Goal: Information Seeking & Learning: Compare options

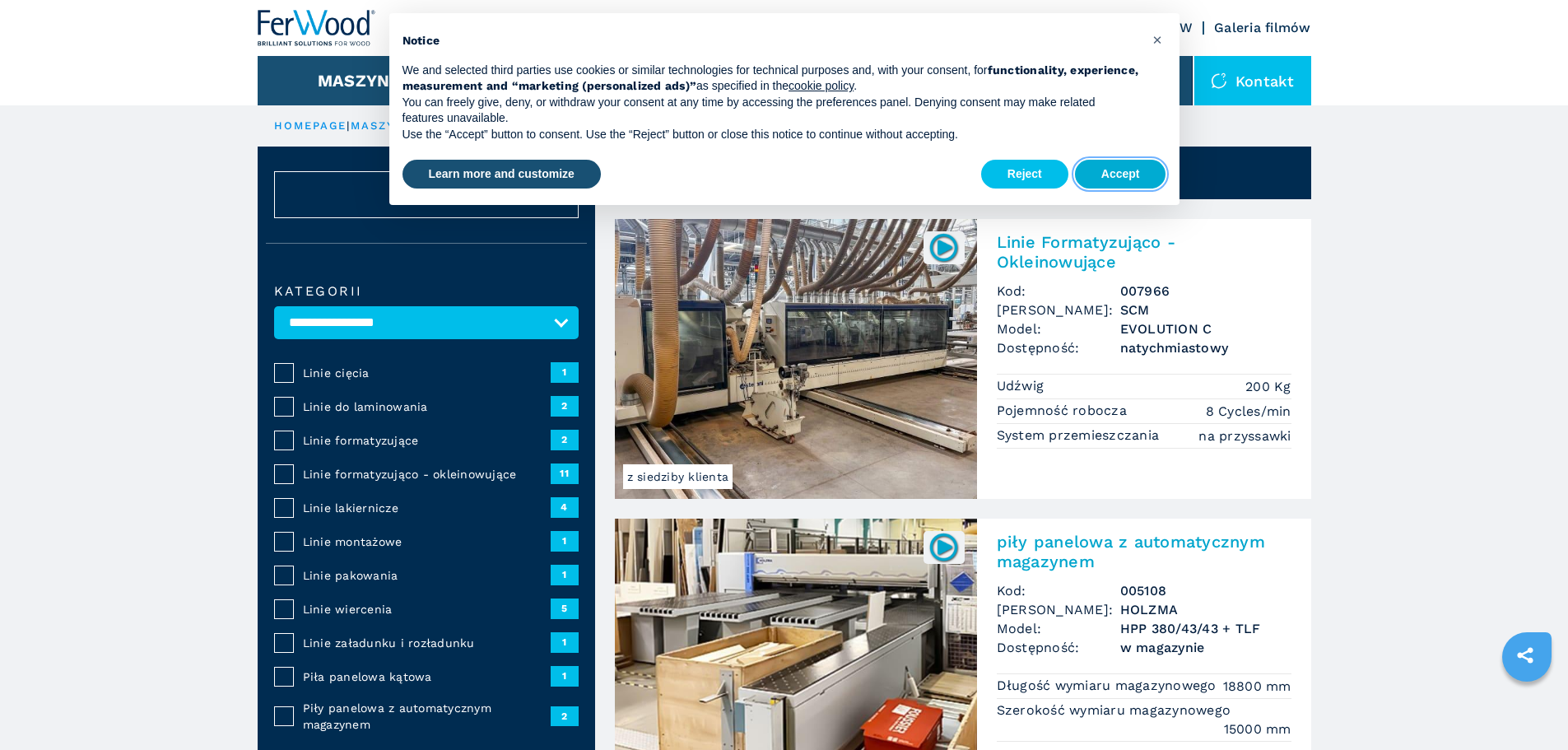
click at [1110, 175] on button "Accept" at bounding box center [1121, 174] width 92 height 30
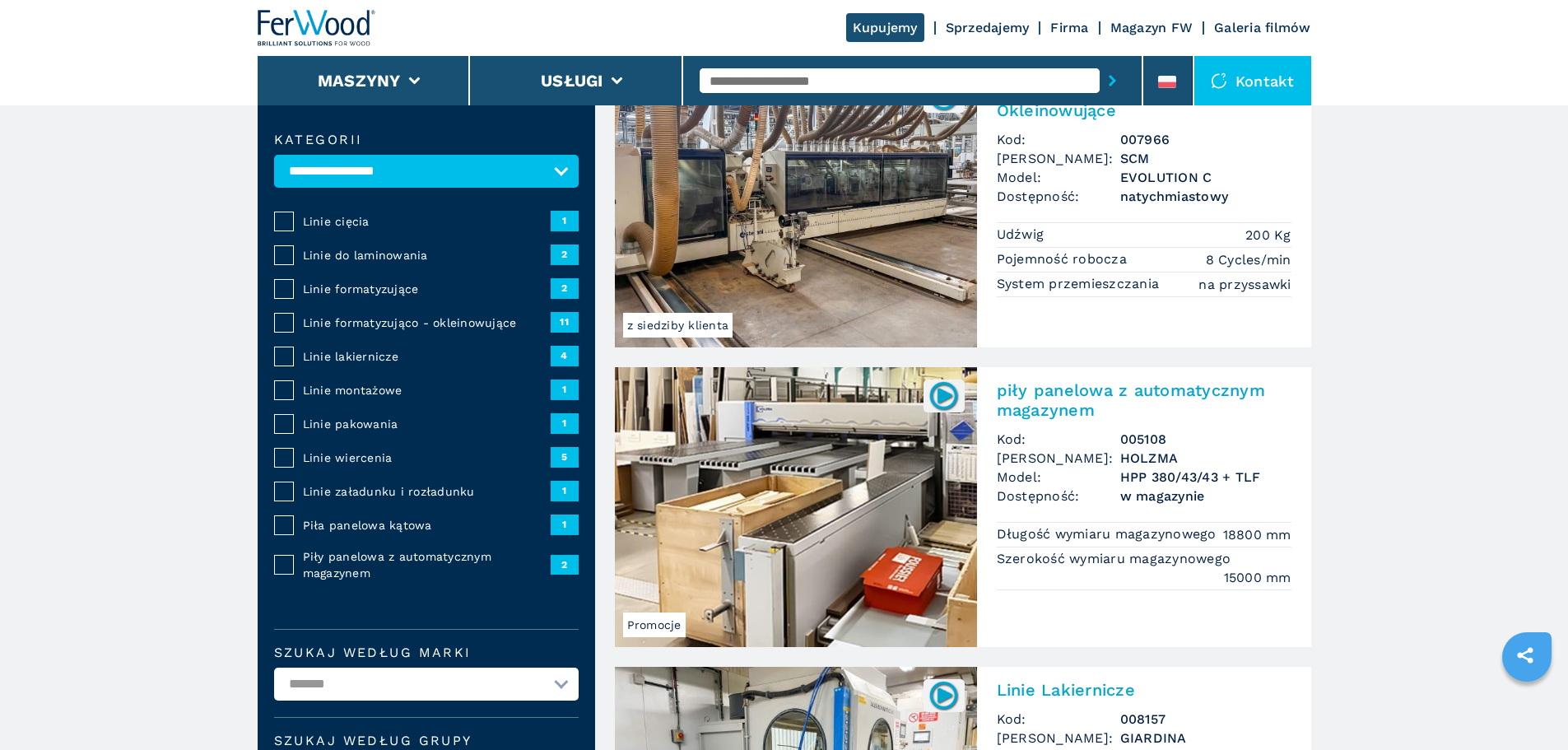
scroll to position [150, 0]
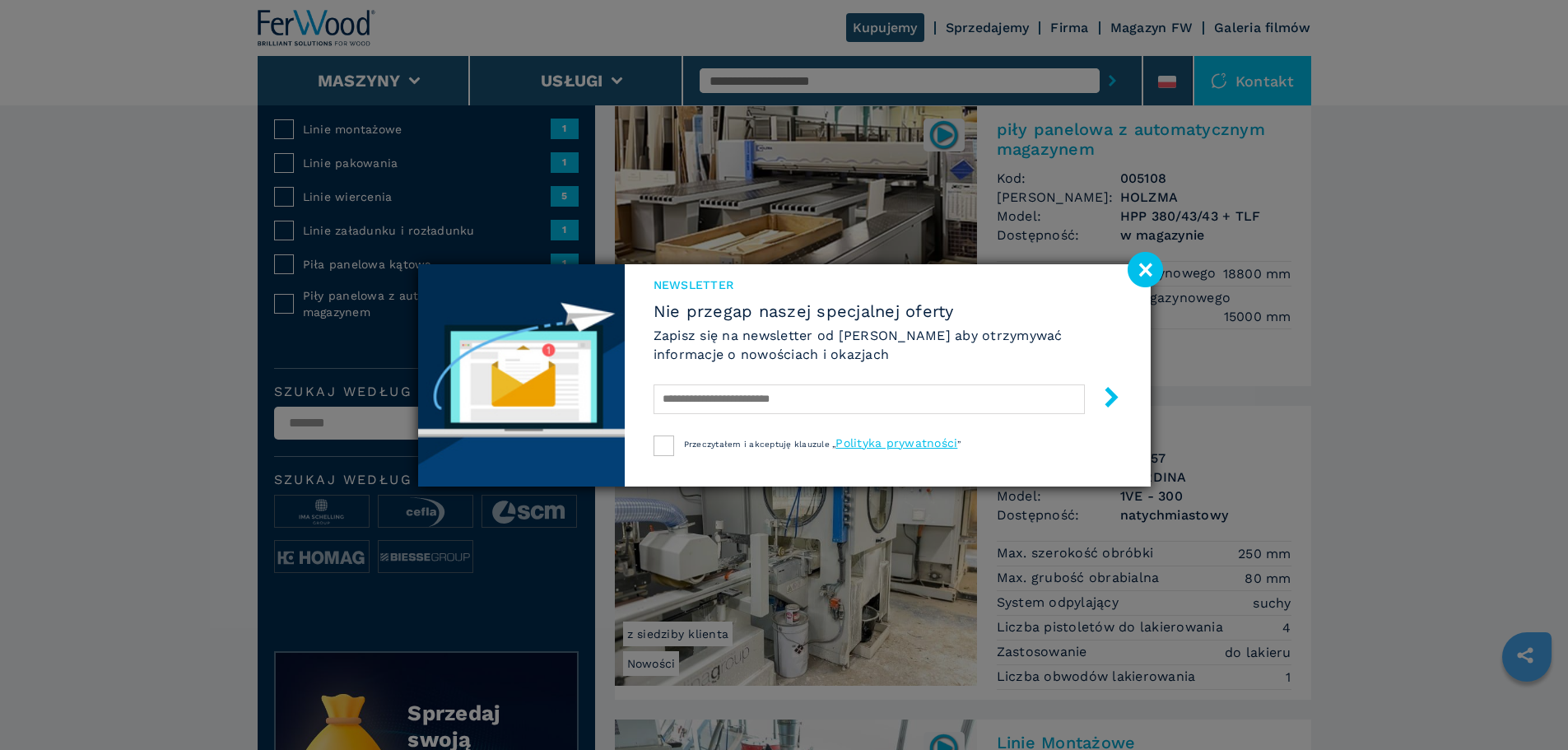
click at [1145, 270] on image at bounding box center [1145, 269] width 36 height 36
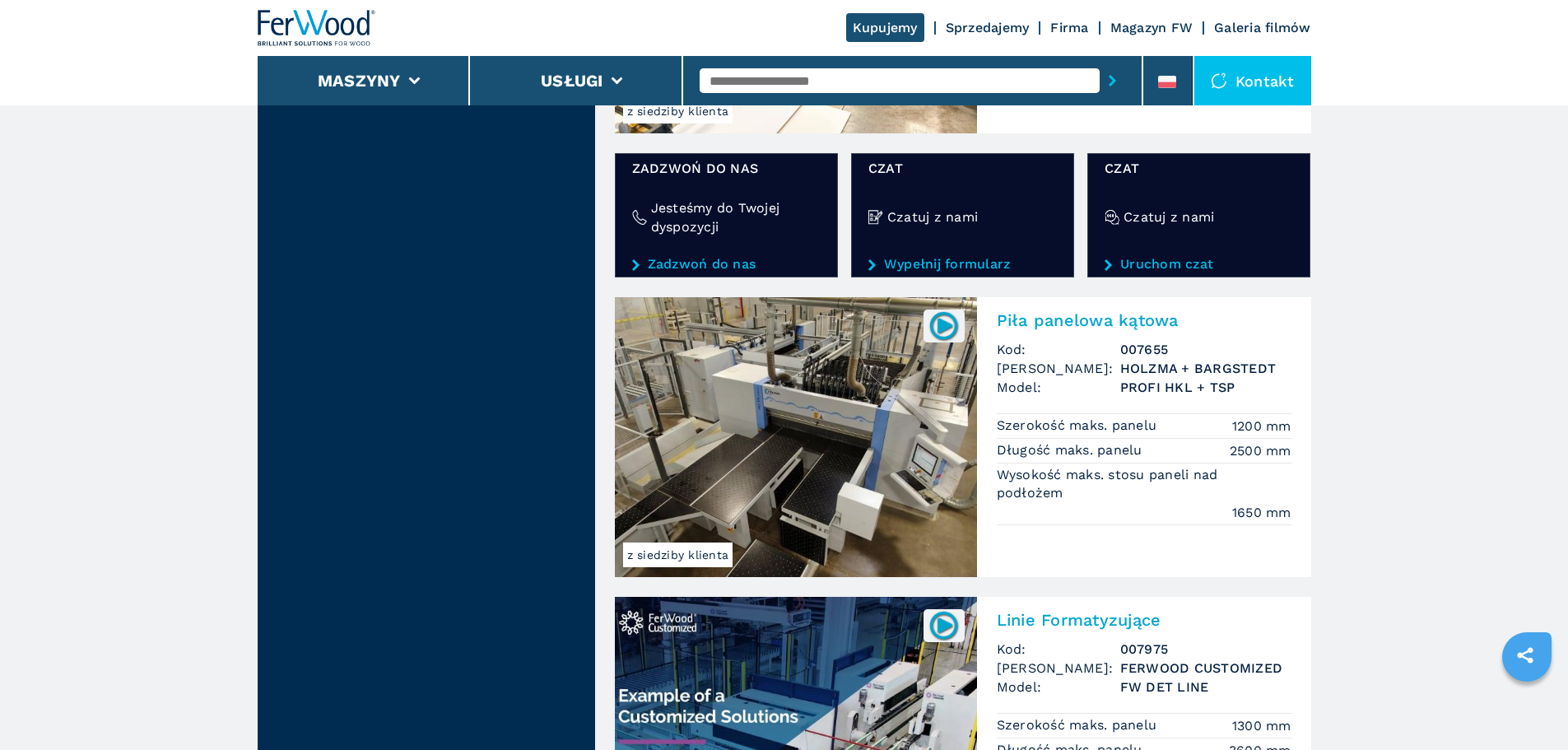
scroll to position [2609, 0]
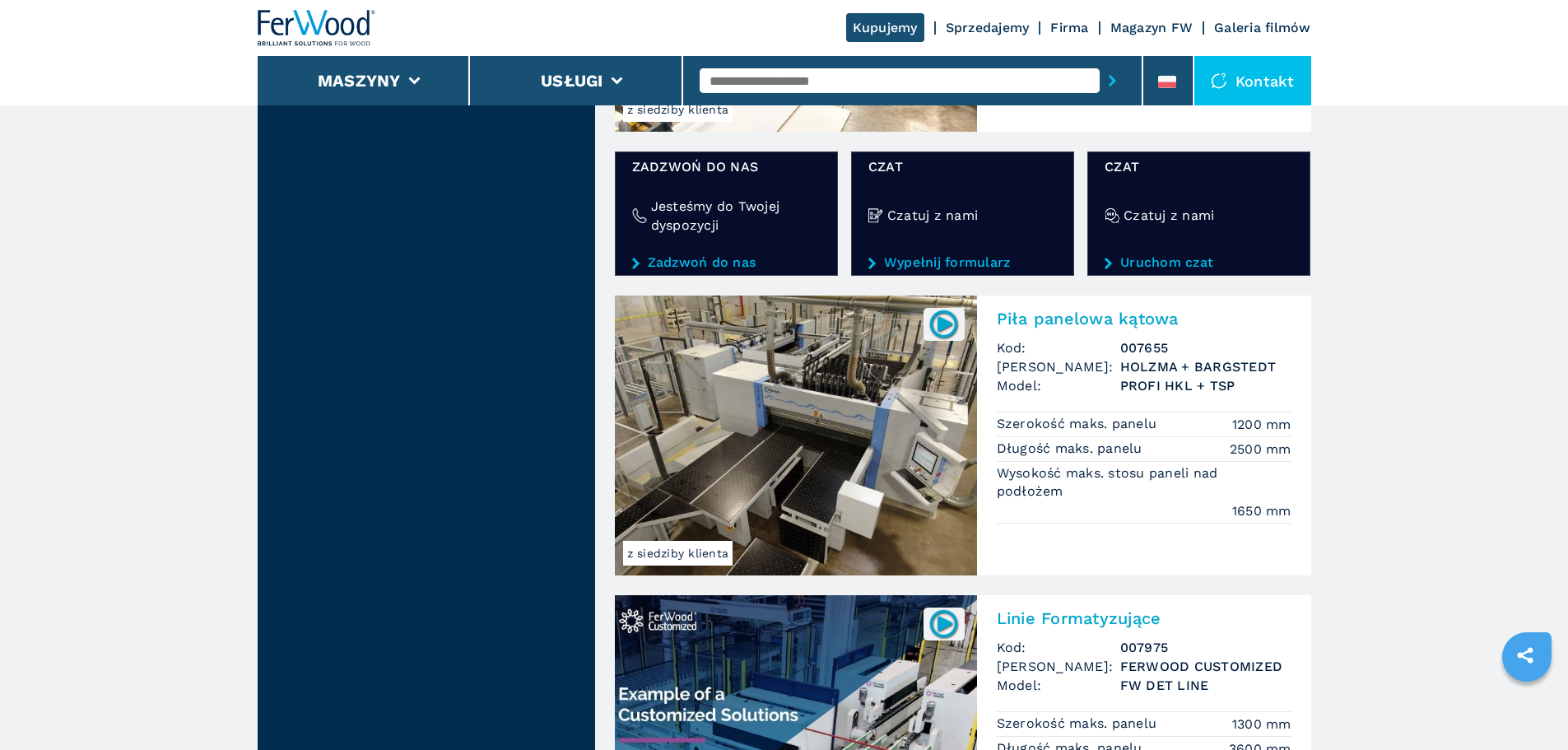
click at [822, 434] on img at bounding box center [796, 436] width 362 height 280
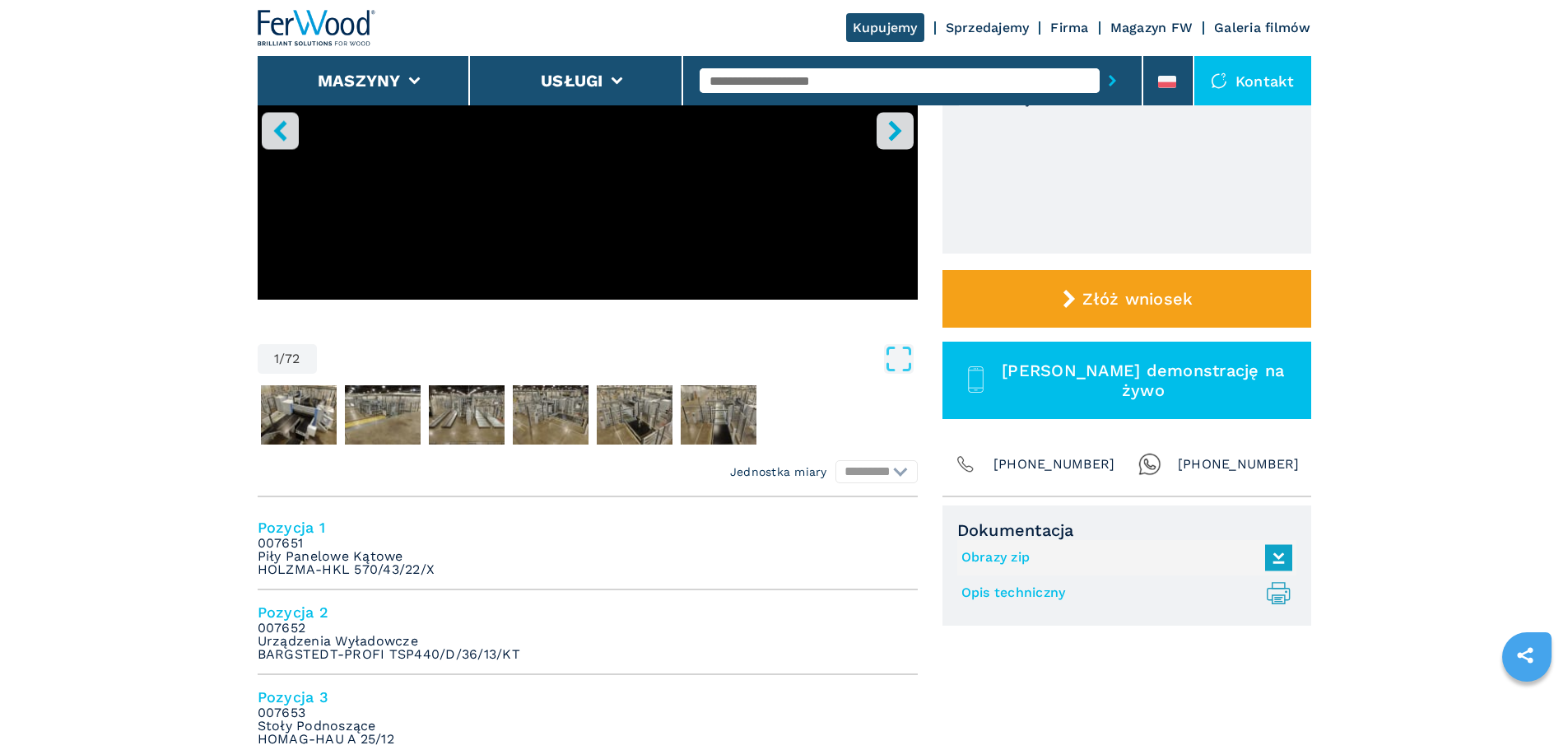
scroll to position [330, 0]
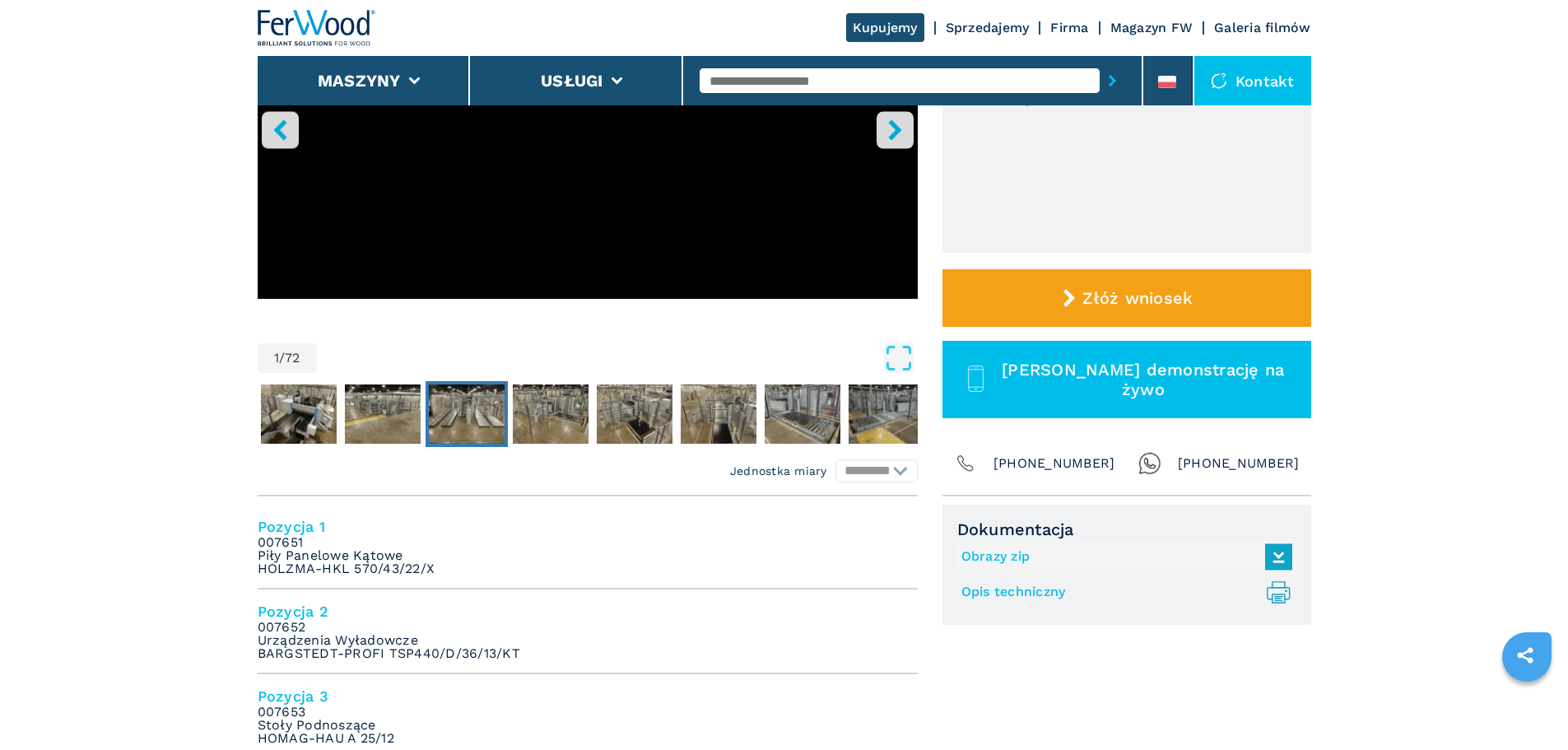
click at [475, 422] on img "Go to Slide 4" at bounding box center [466, 415] width 76 height 60
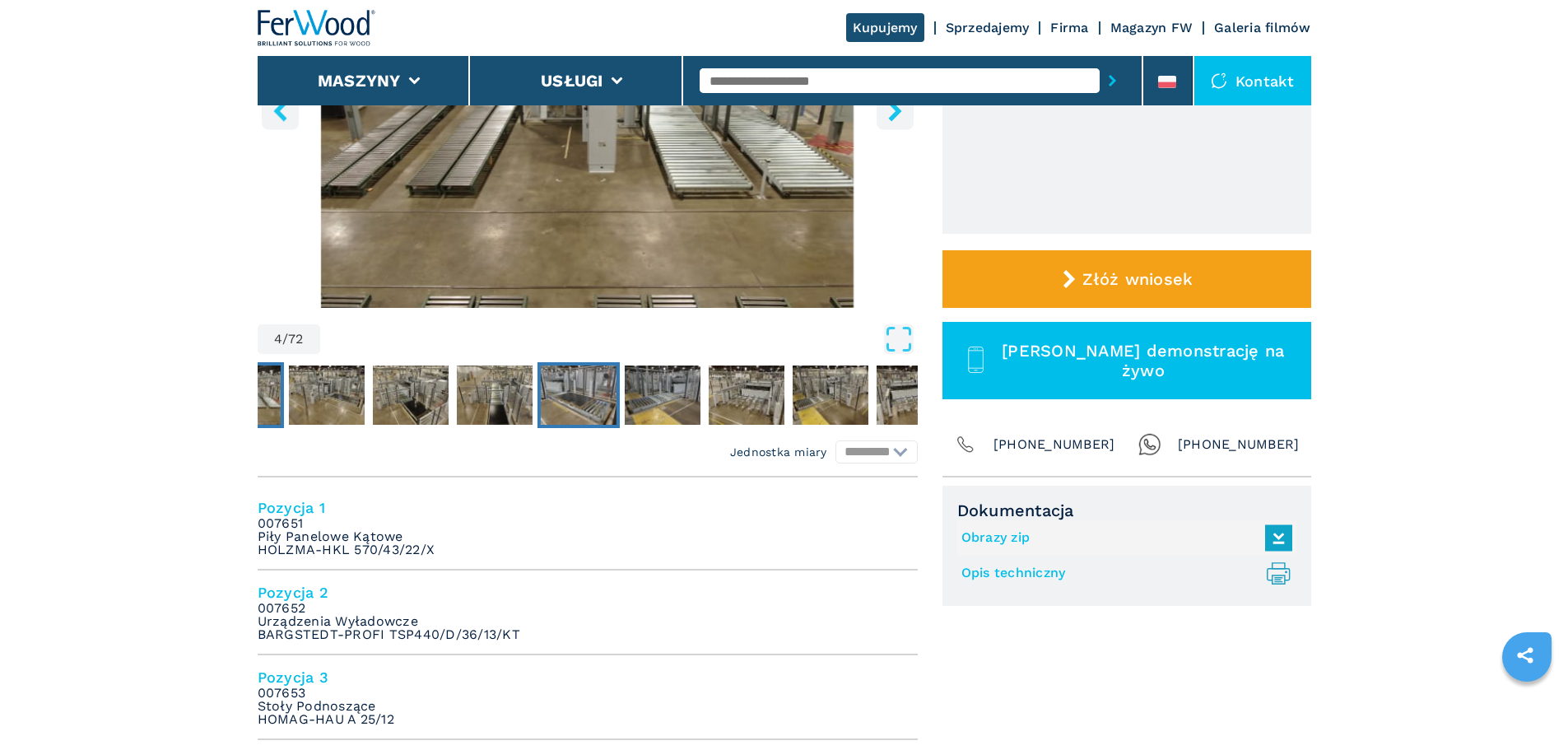
click at [586, 404] on img "Go to Slide 8" at bounding box center [577, 395] width 76 height 60
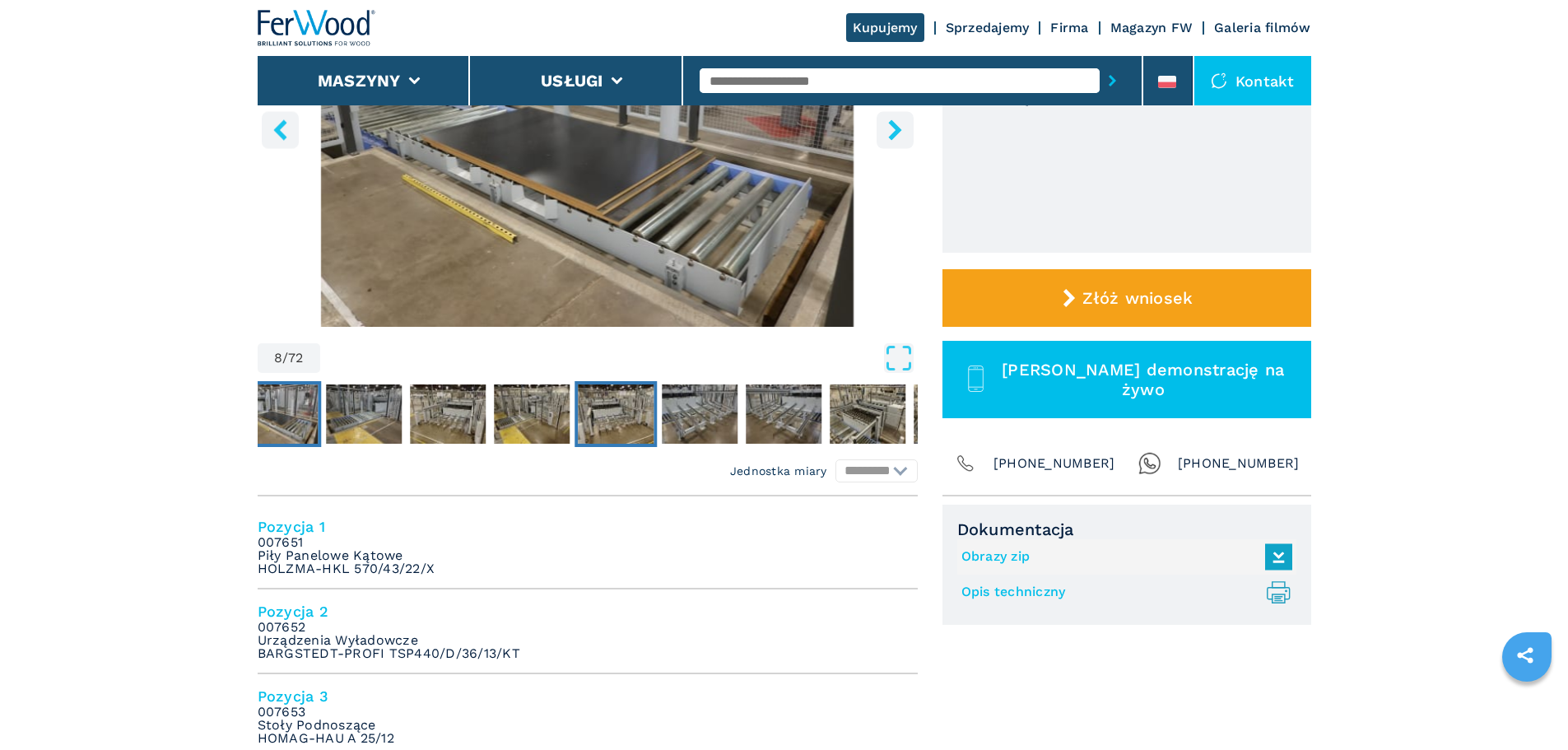
click at [614, 408] on img "Go to Slide 12" at bounding box center [616, 415] width 76 height 60
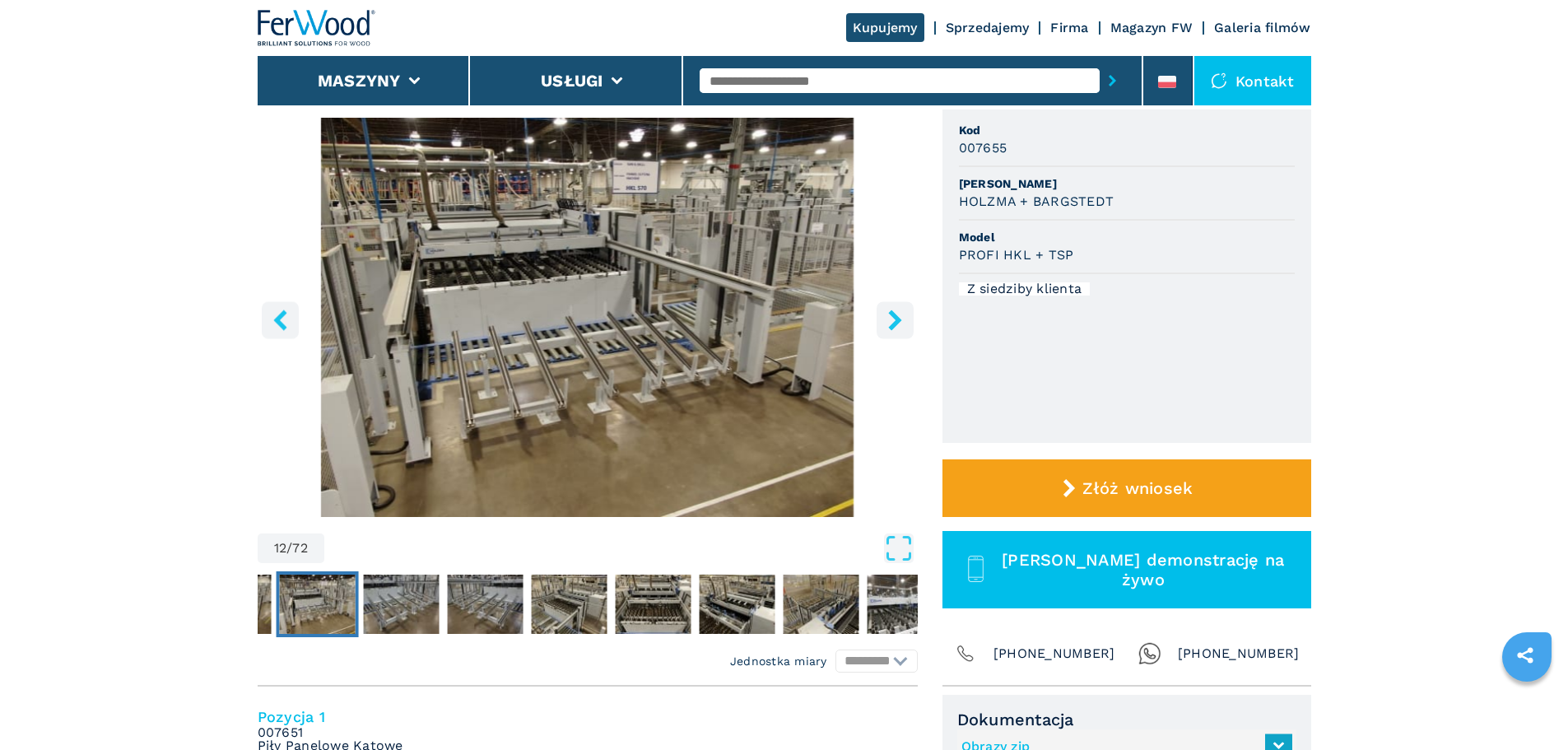
scroll to position [139, 0]
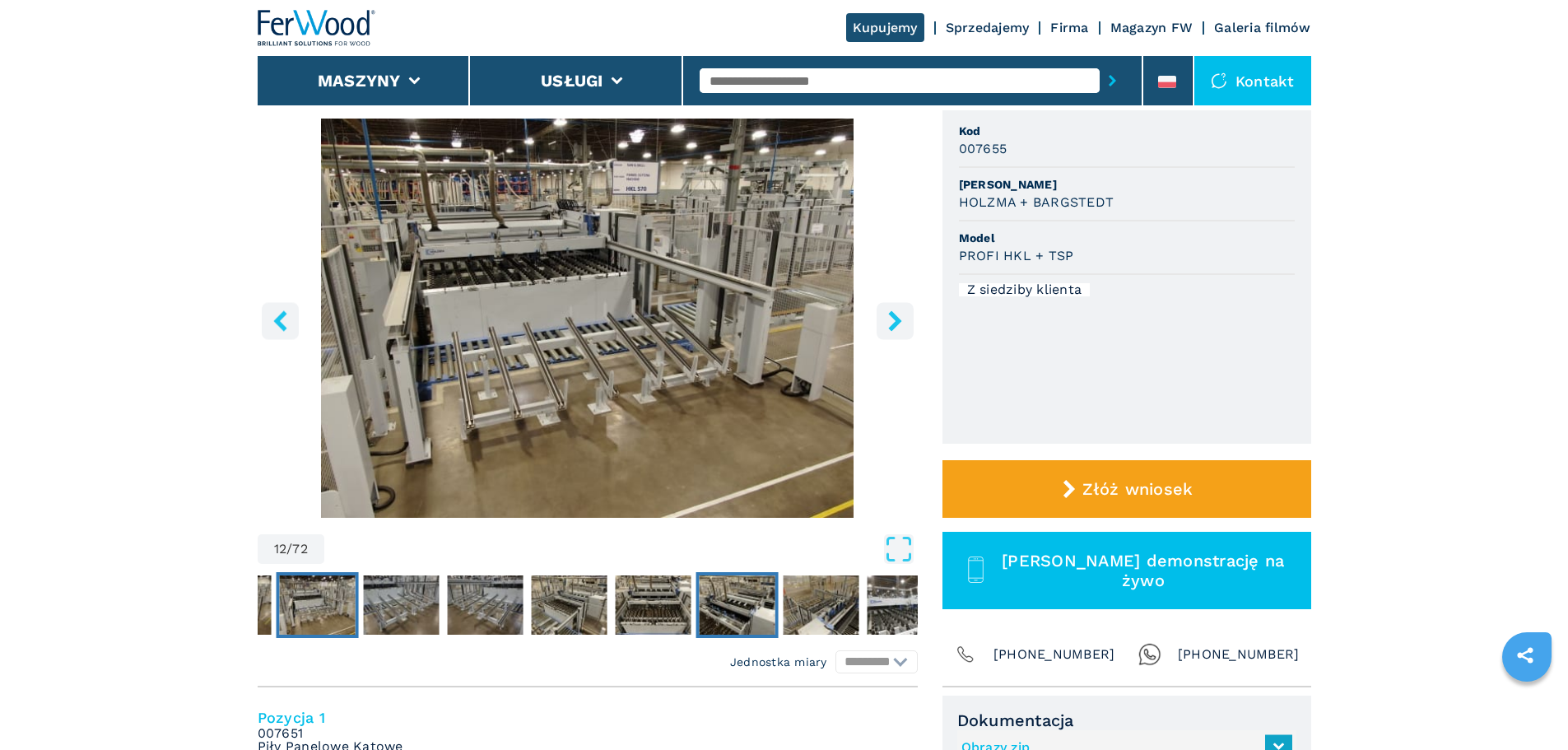
click at [732, 626] on img "Go to Slide 17" at bounding box center [736, 605] width 76 height 60
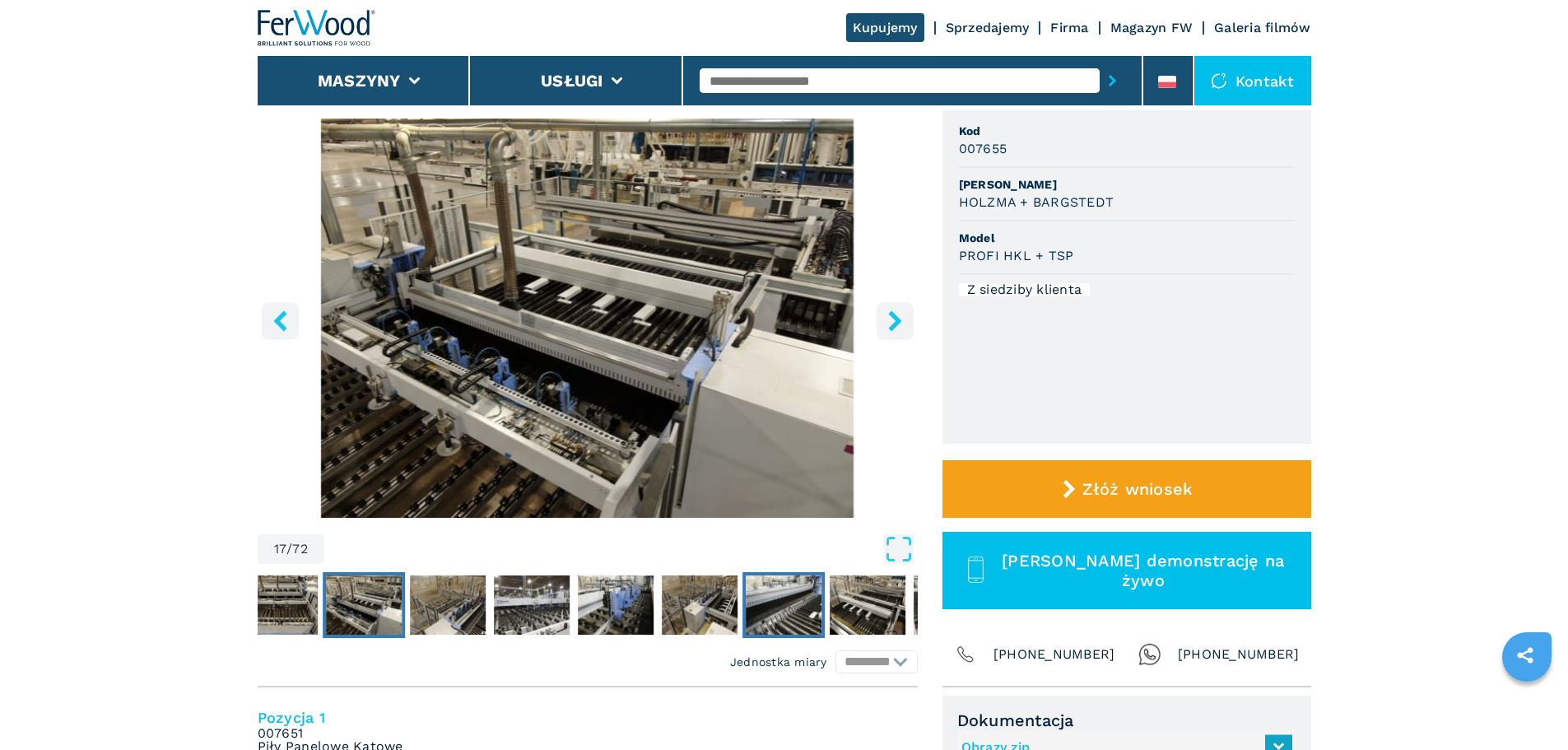
click at [820, 618] on img "Go to Slide 22" at bounding box center [784, 605] width 76 height 60
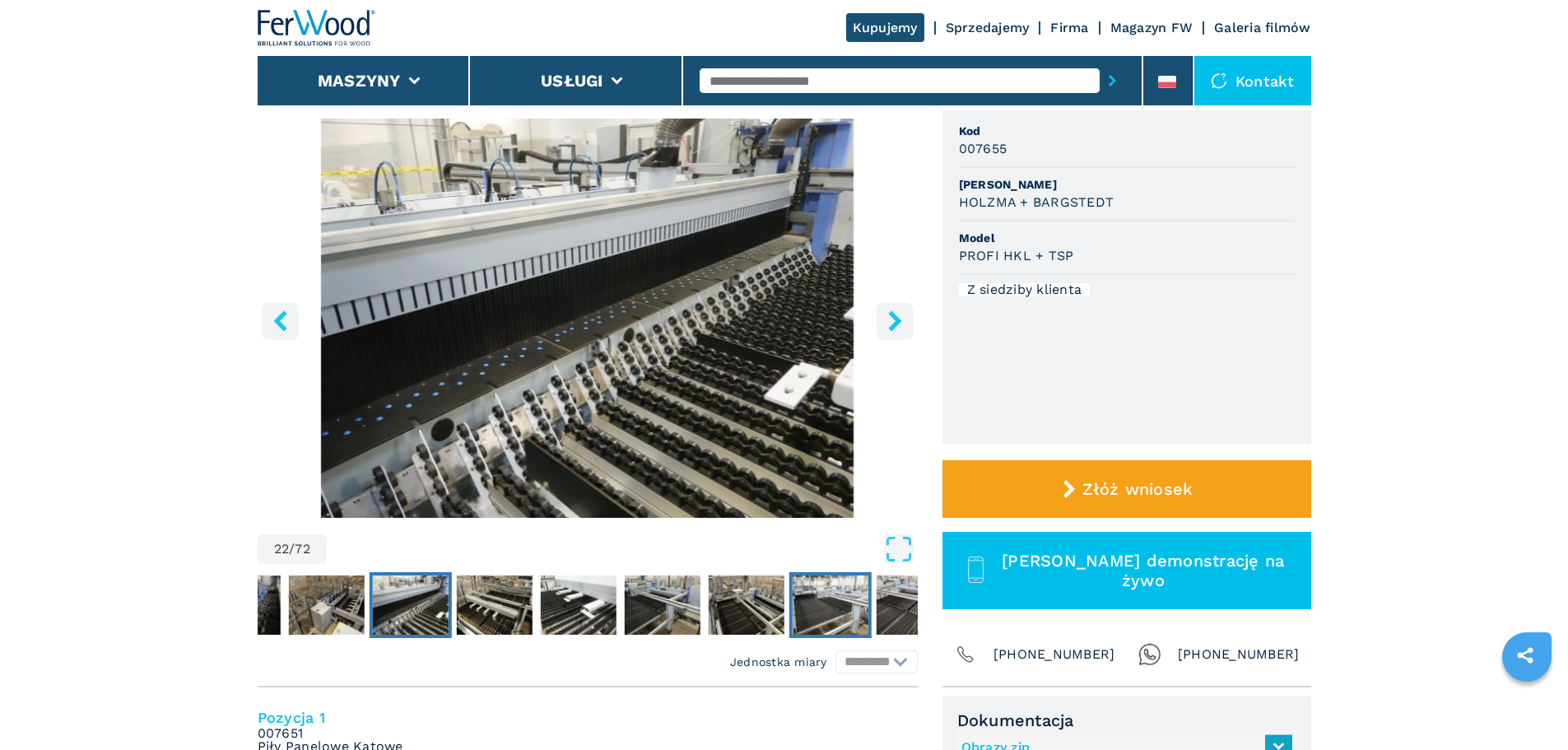
click at [820, 618] on img "Go to Slide 27" at bounding box center [830, 605] width 76 height 60
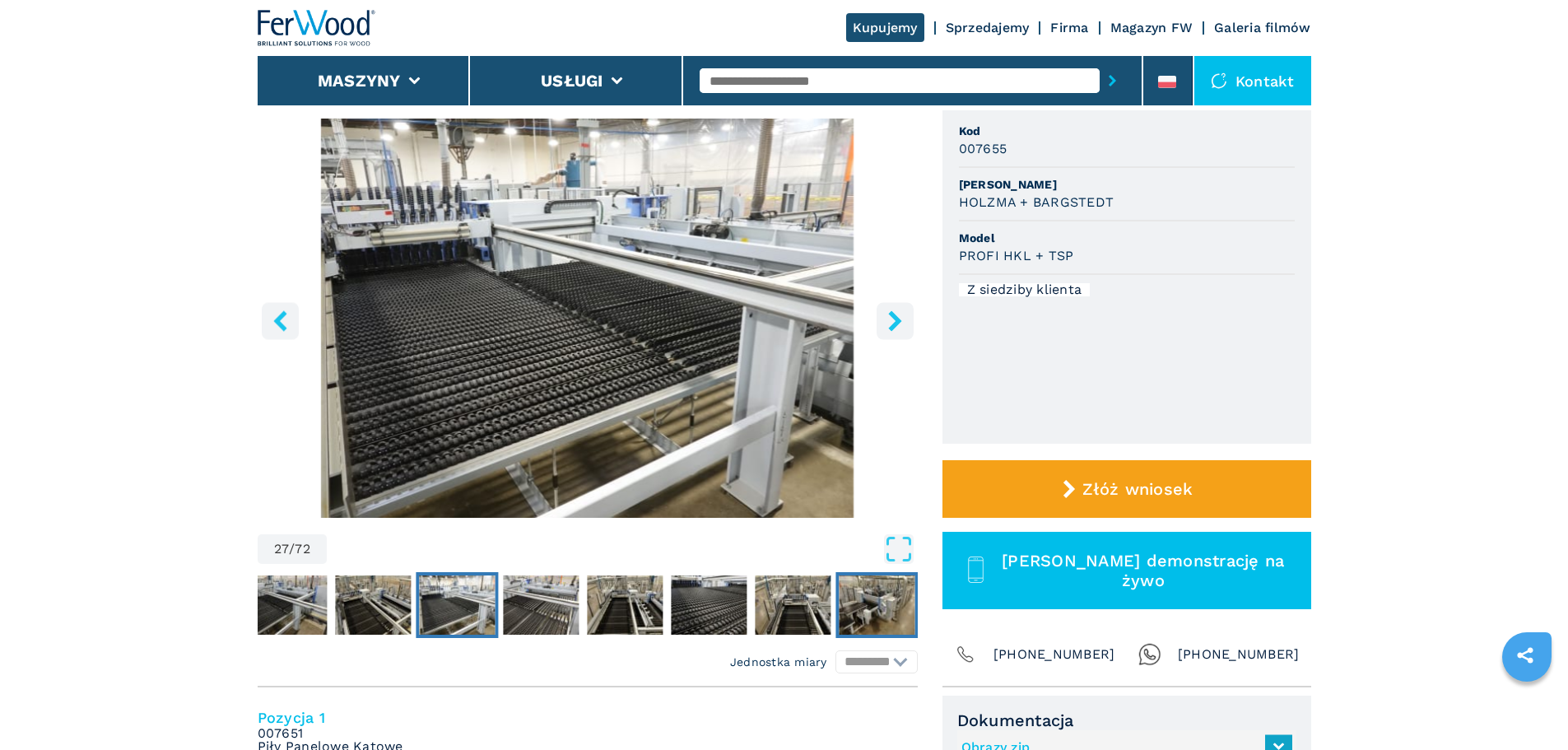
click at [846, 603] on img "Go to Slide 32" at bounding box center [877, 605] width 76 height 60
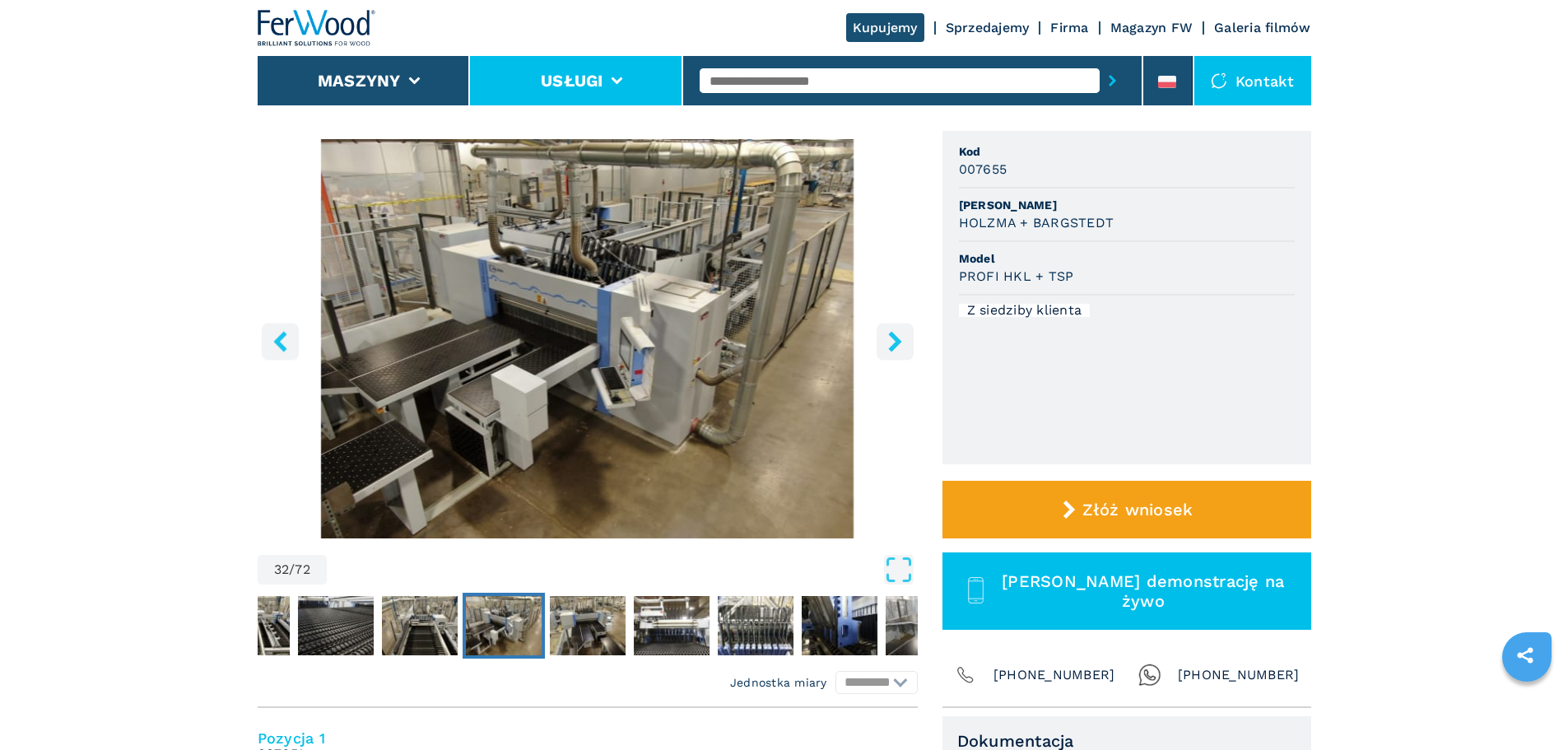
scroll to position [117, 0]
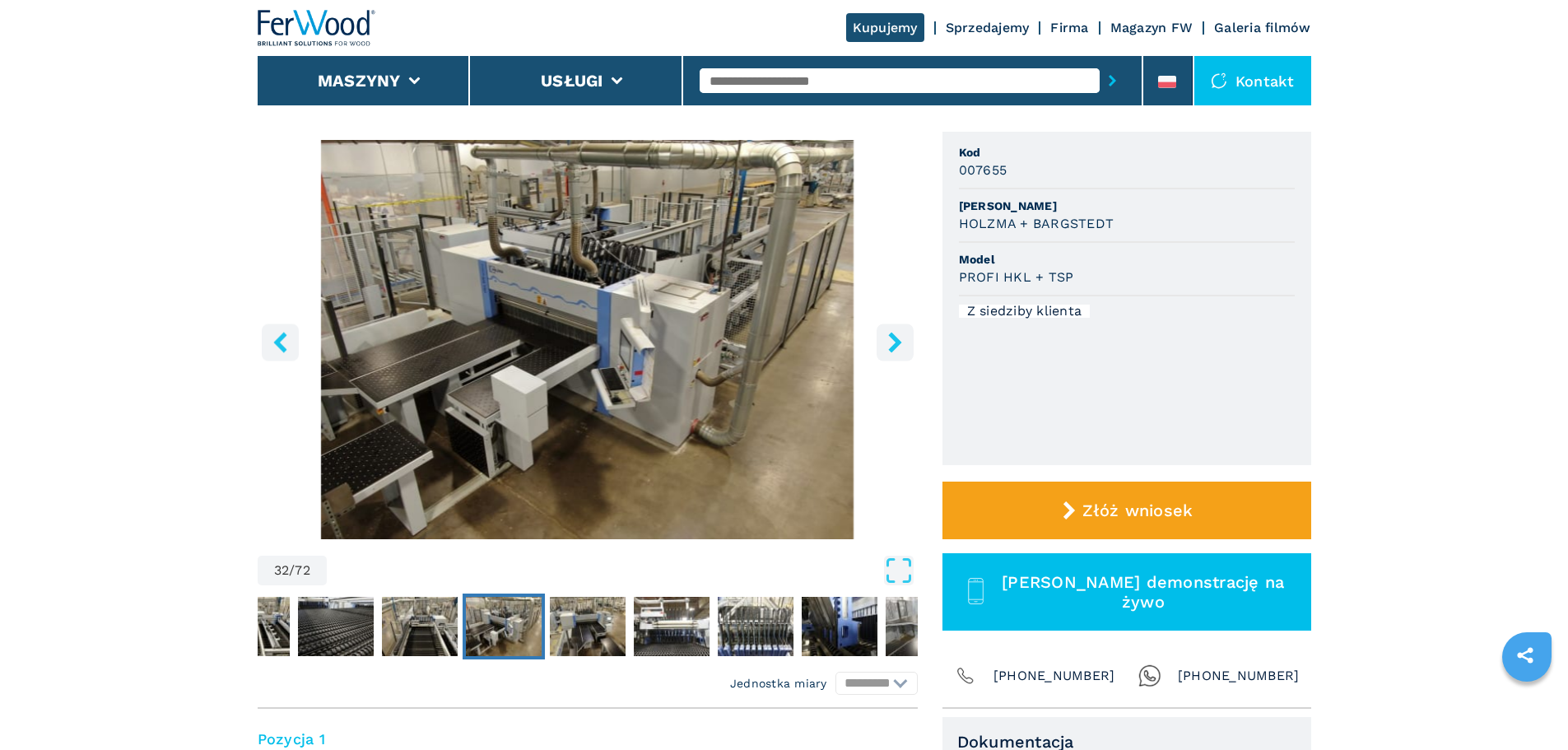
click at [350, 7] on div at bounding box center [316, 28] width 119 height 56
click at [349, 35] on img at bounding box center [316, 28] width 119 height 37
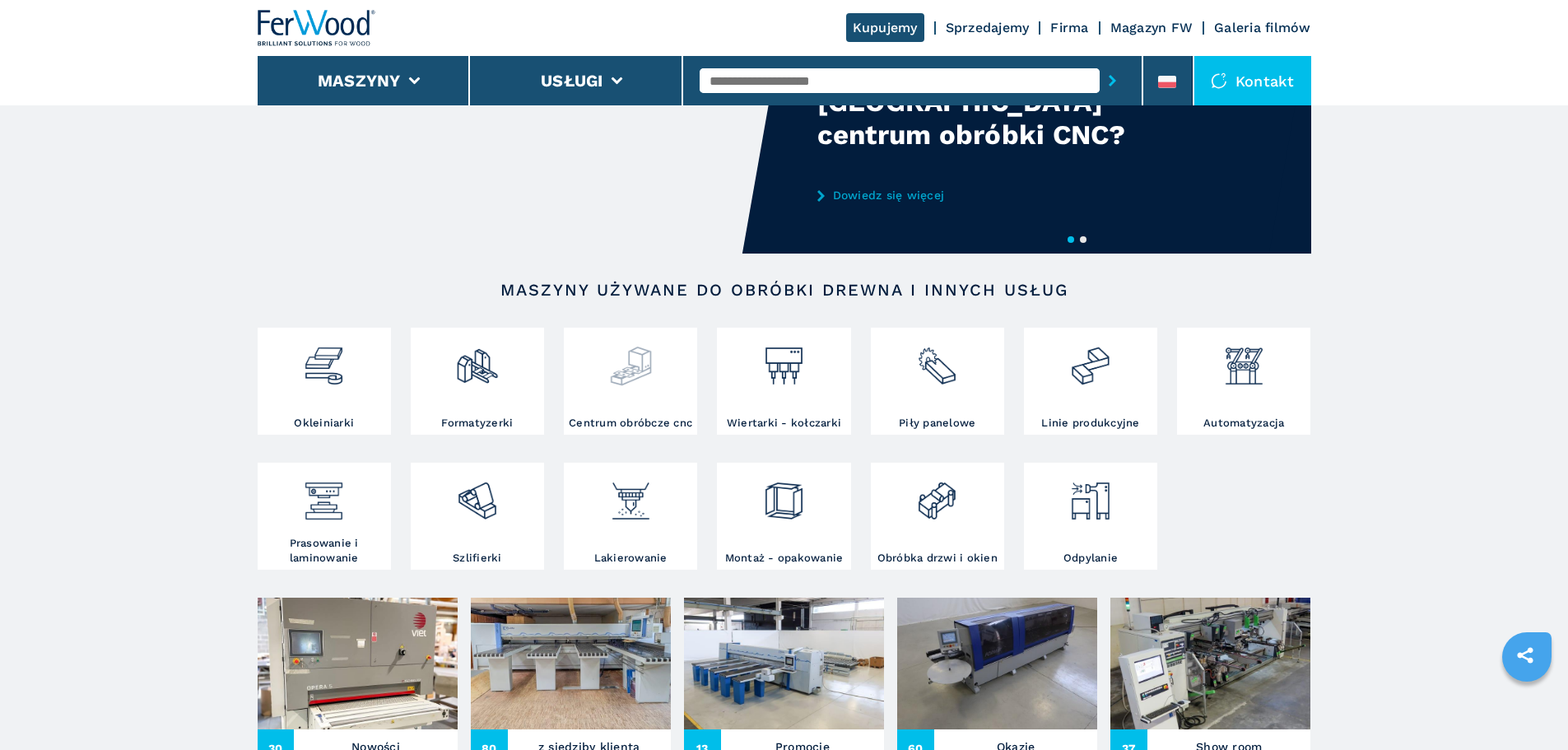
scroll to position [116, 0]
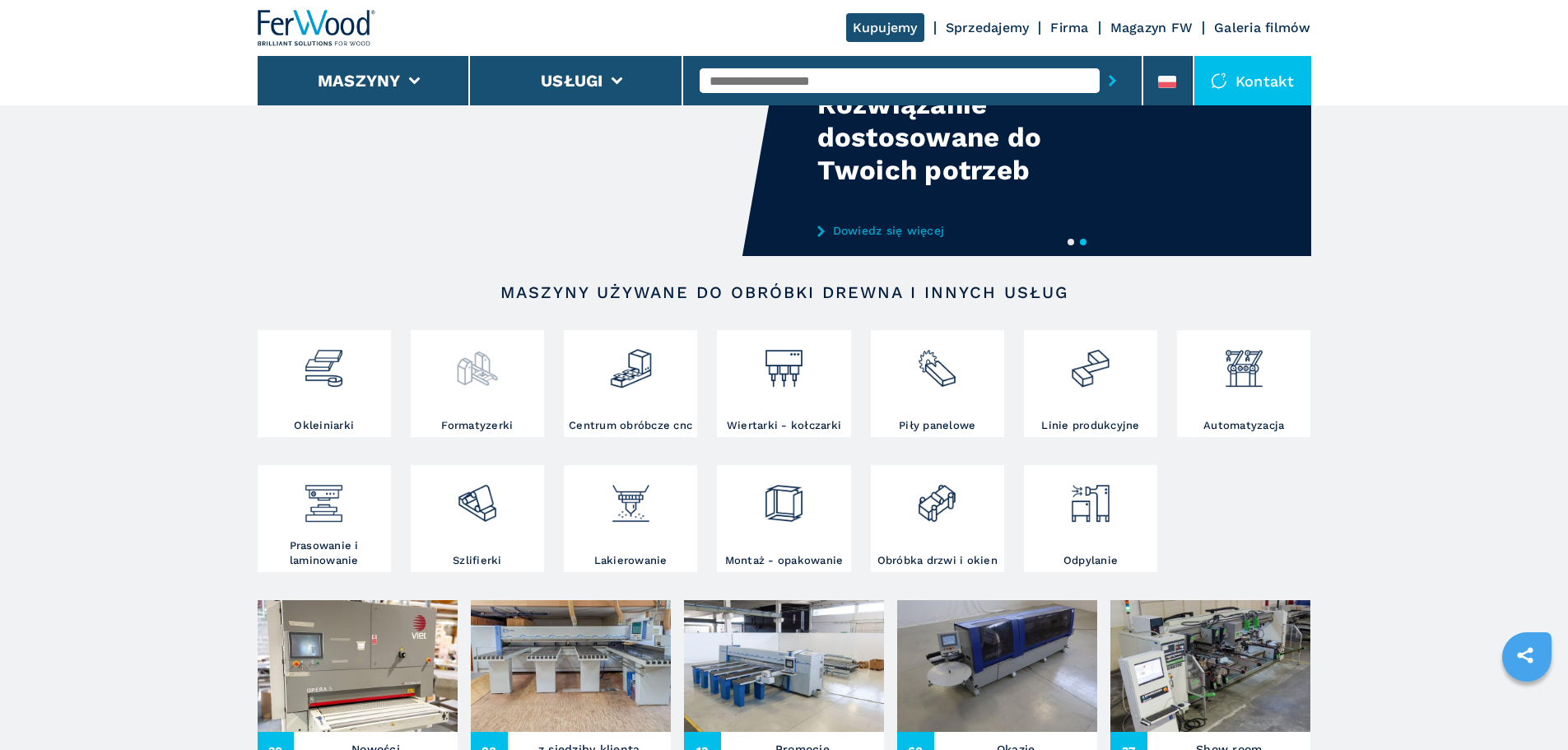
click at [492, 388] on img at bounding box center [476, 362] width 43 height 56
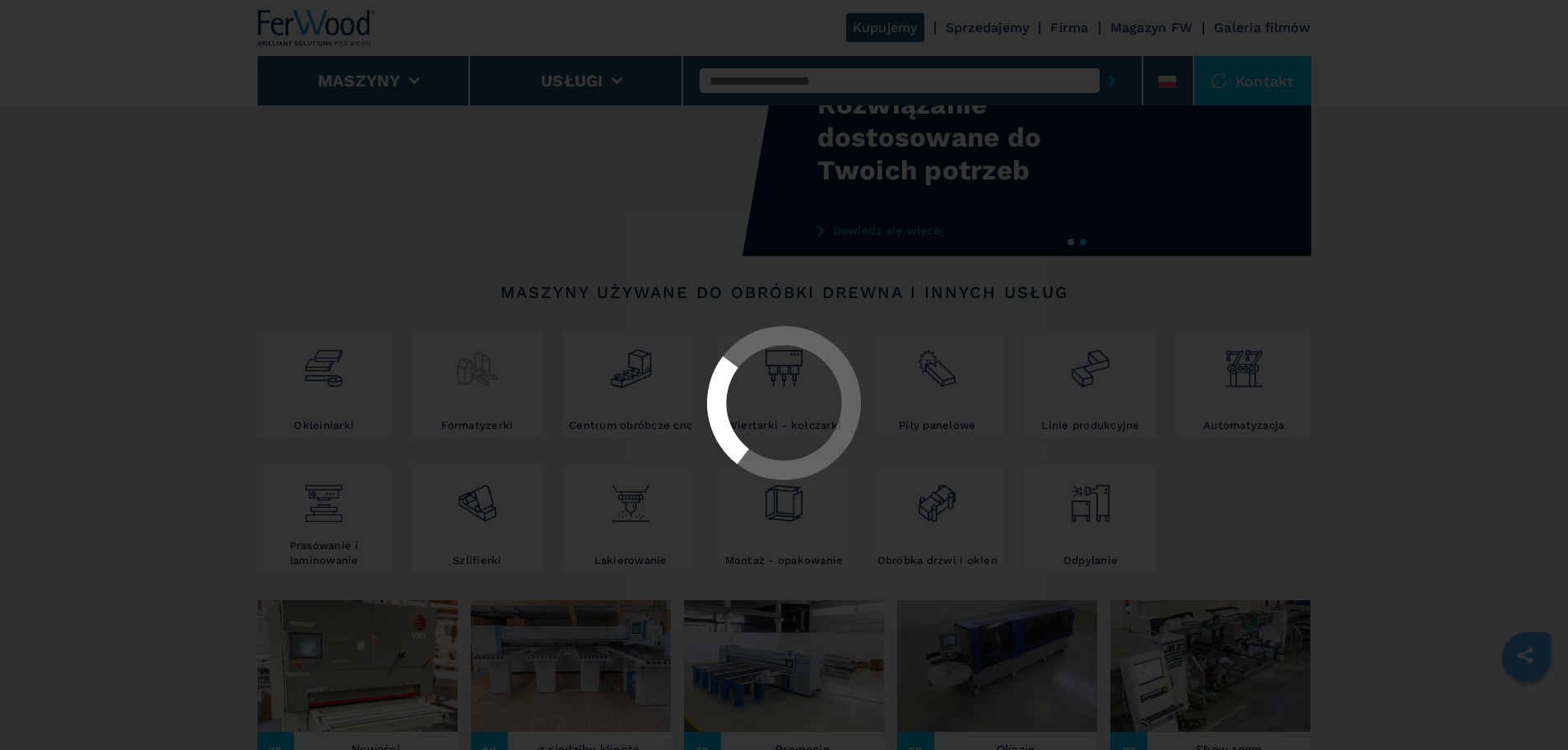
select select "**********"
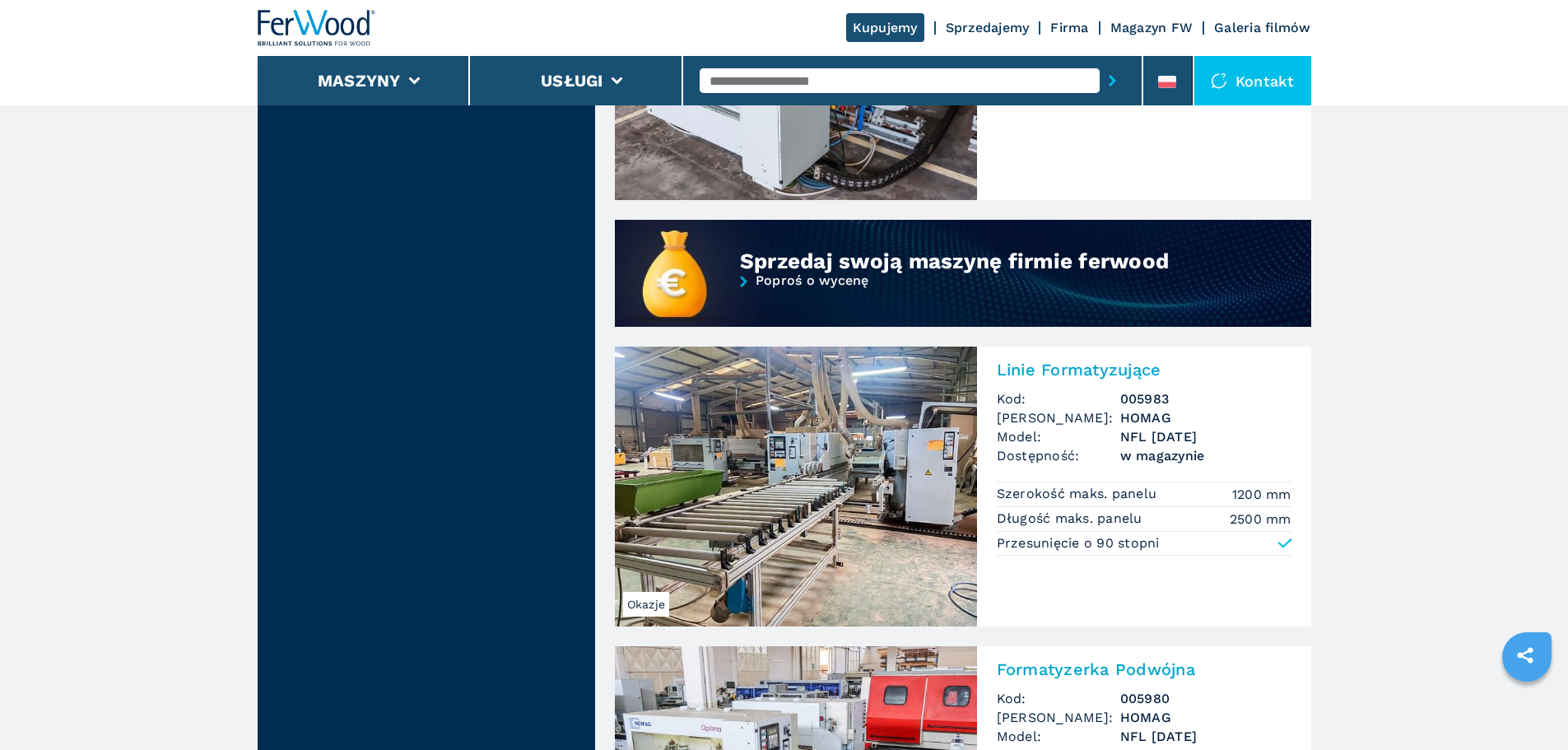
scroll to position [1197, 0]
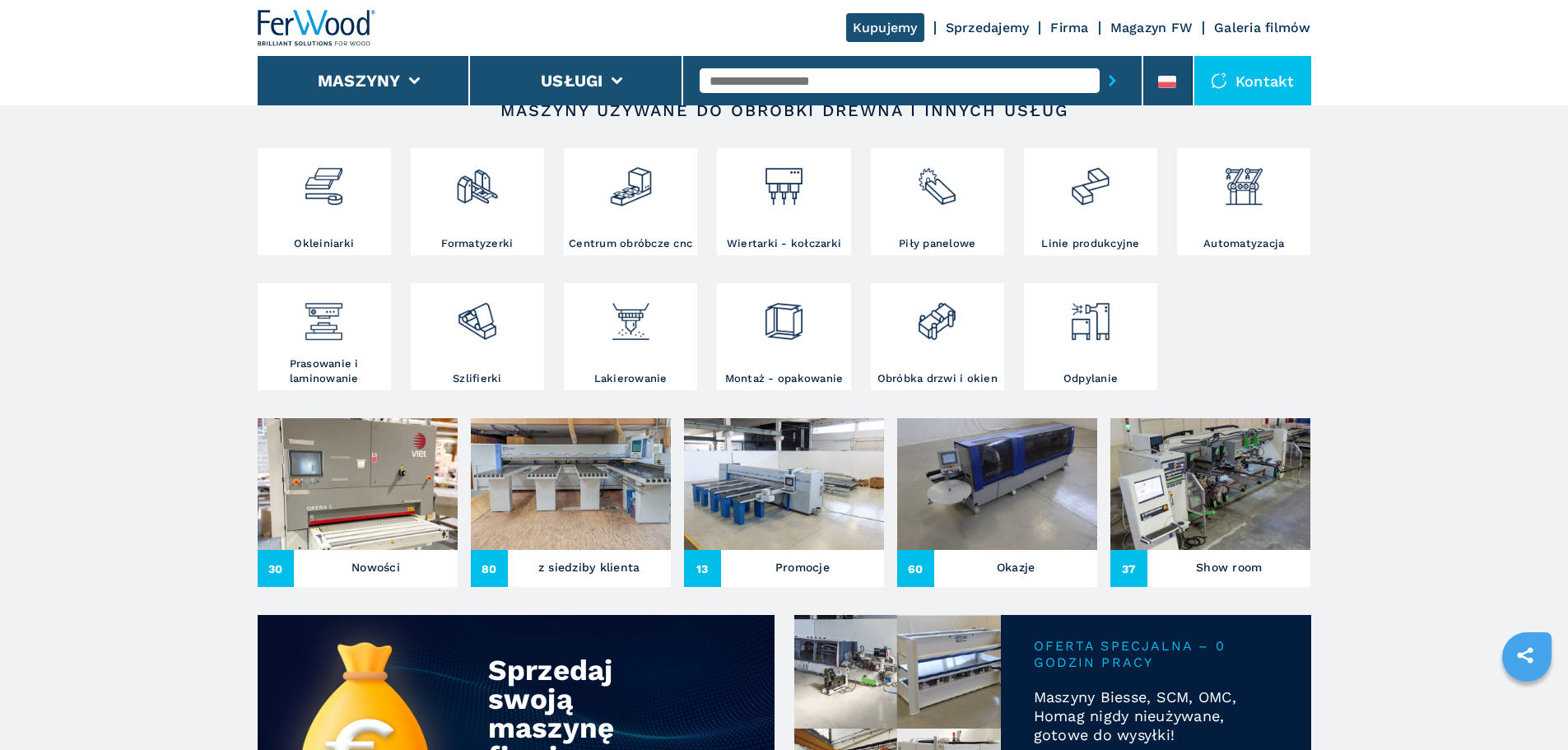
scroll to position [299, 0]
click at [1030, 534] on img at bounding box center [997, 483] width 200 height 132
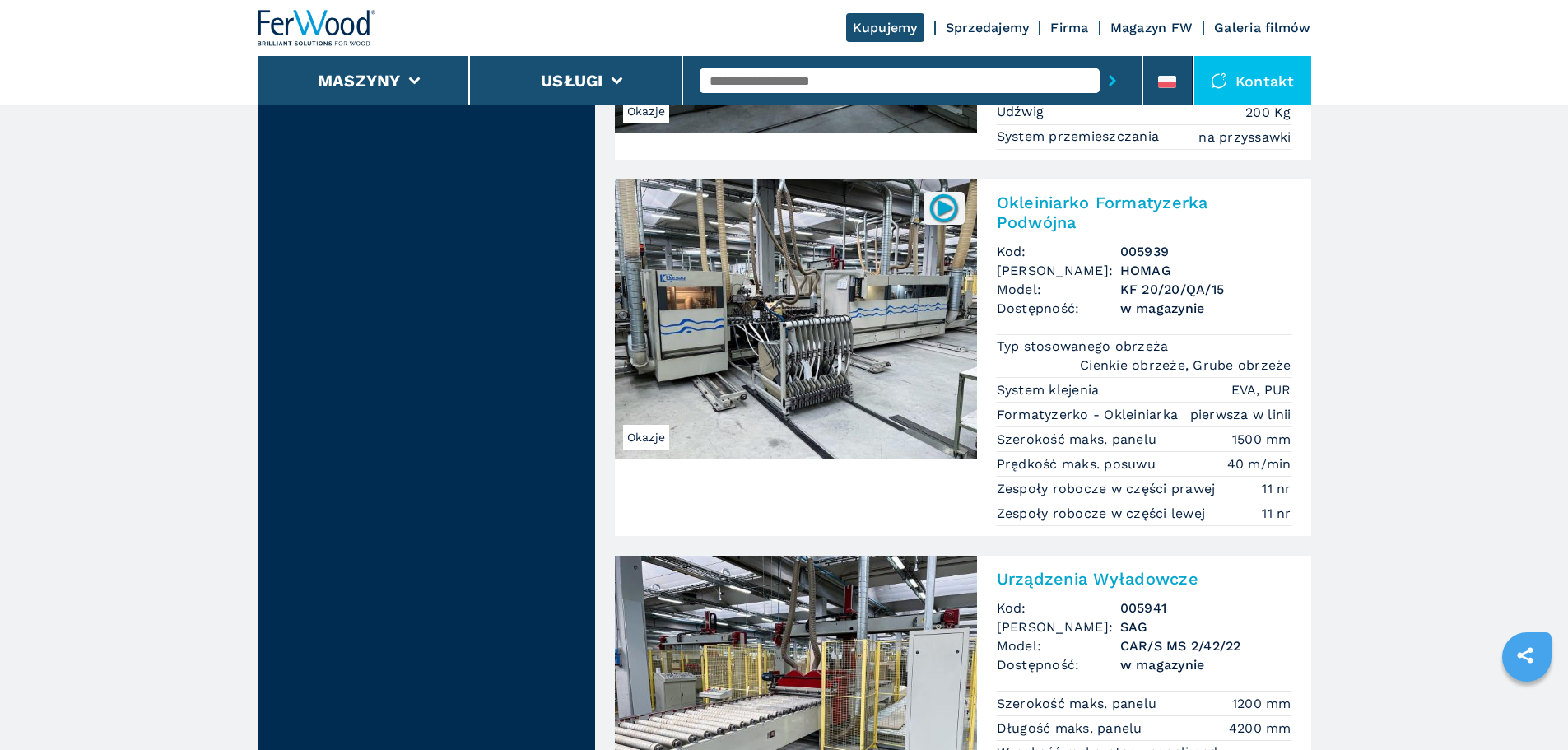
scroll to position [2257, 0]
click at [832, 317] on img at bounding box center [796, 320] width 362 height 280
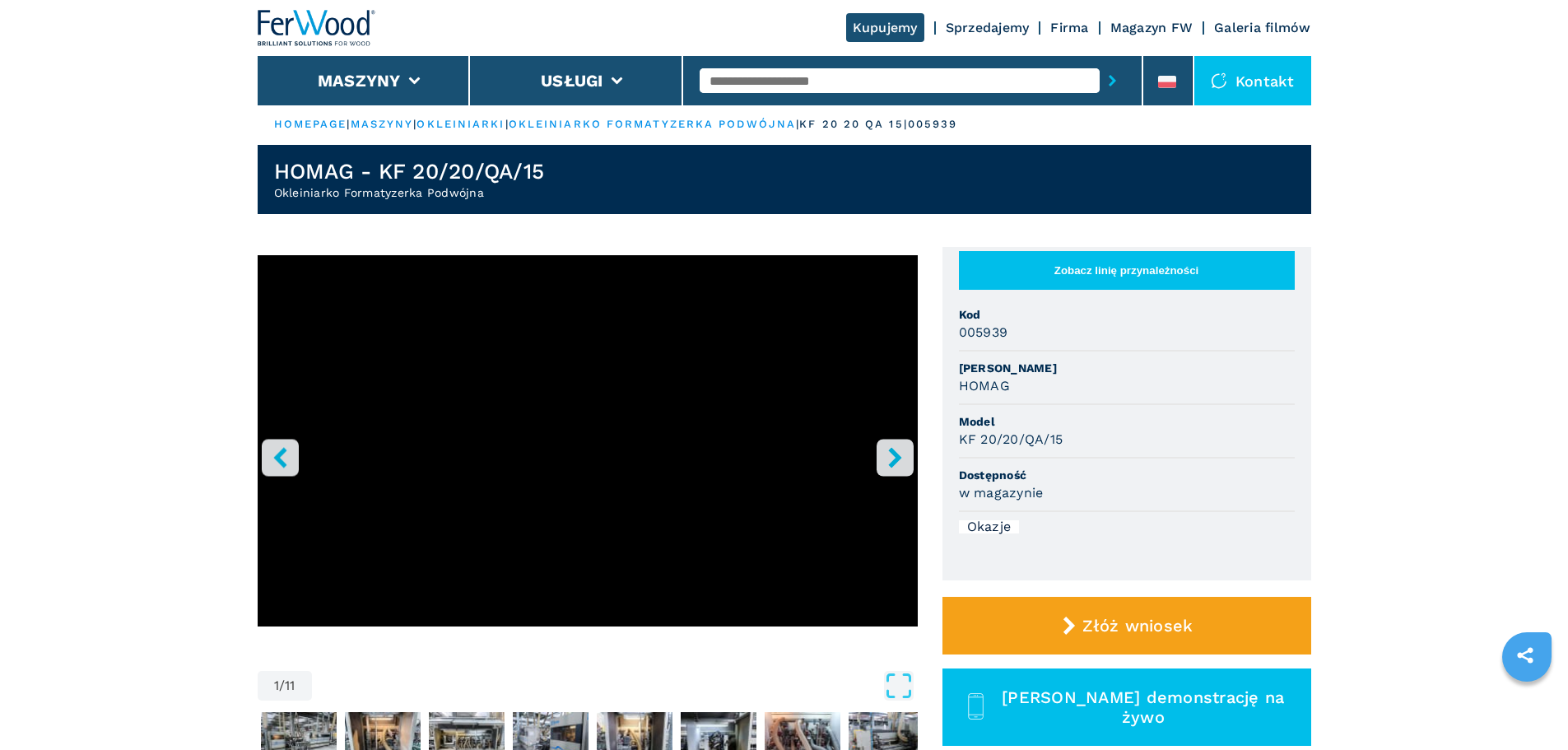
scroll to position [3, 0]
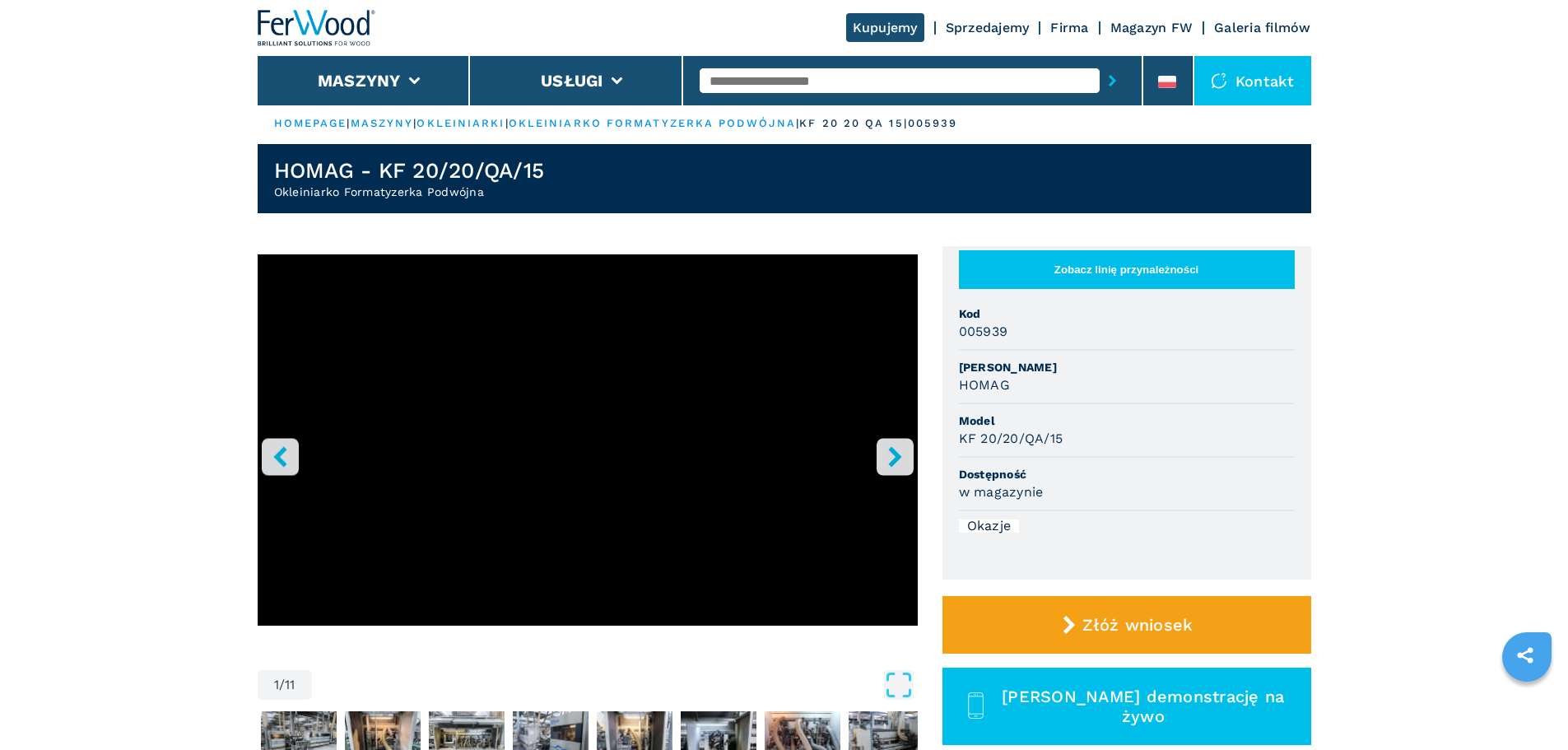
click at [895, 454] on icon "right-button" at bounding box center [895, 456] width 13 height 20
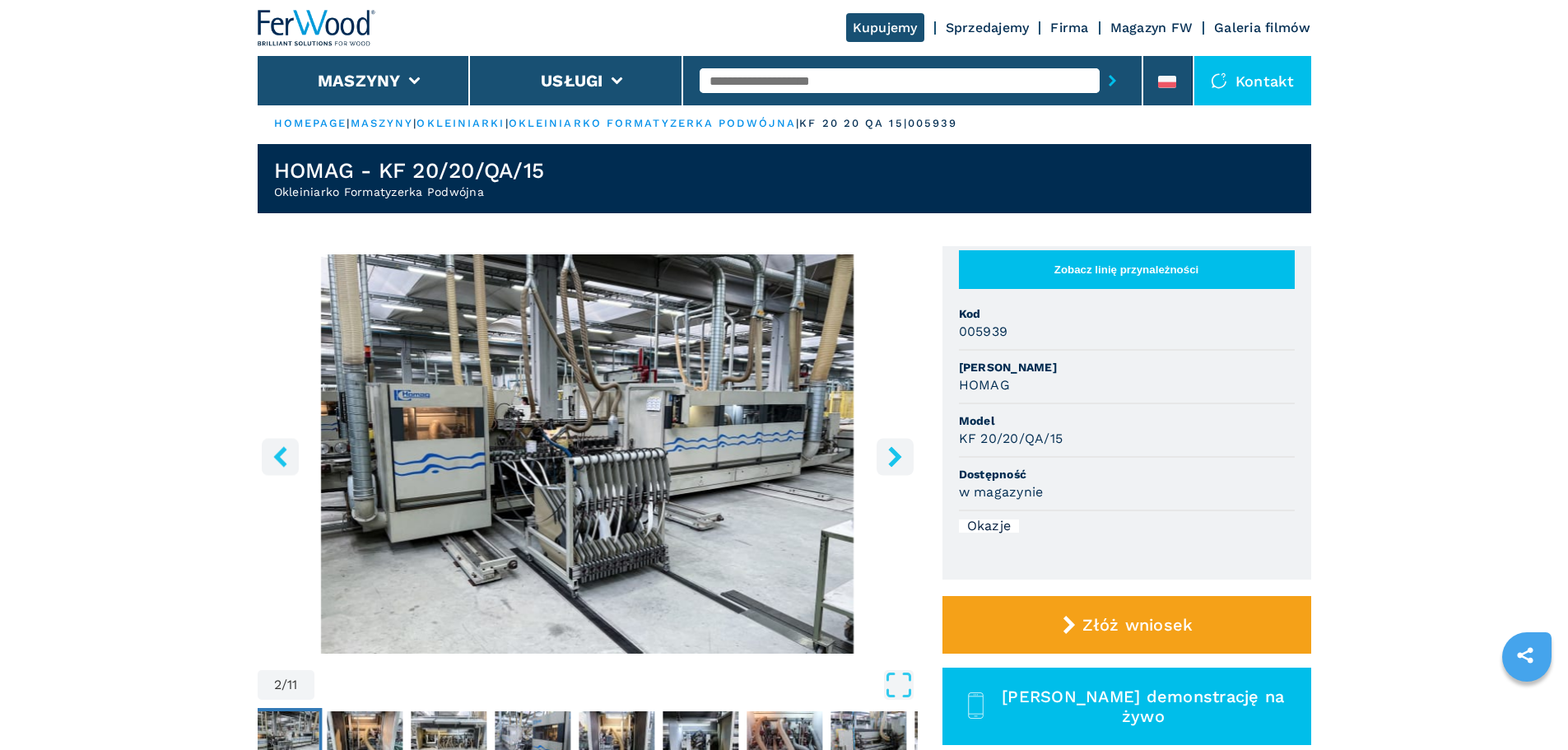
click at [895, 454] on icon "right-button" at bounding box center [895, 456] width 13 height 20
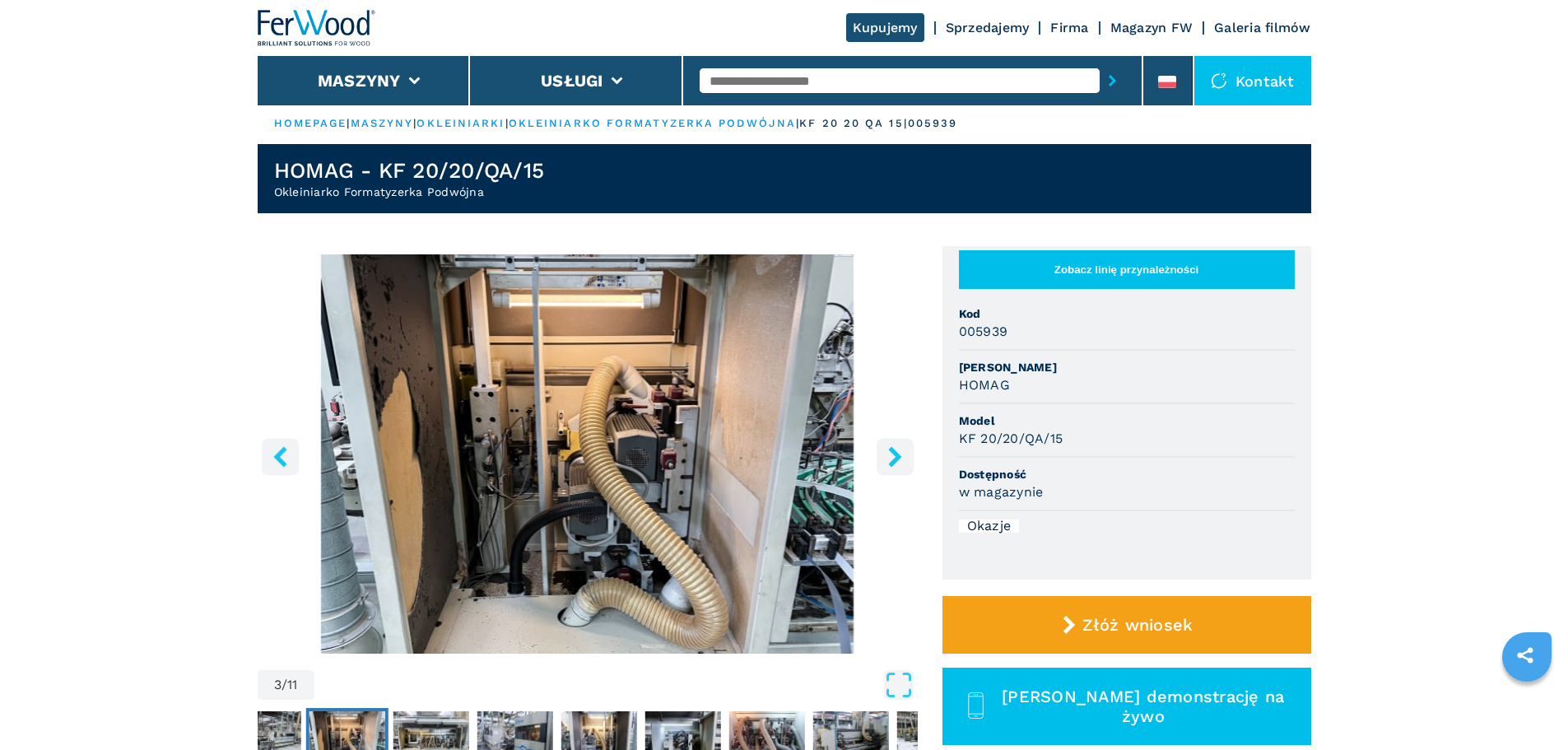
click at [895, 454] on icon "right-button" at bounding box center [895, 456] width 13 height 20
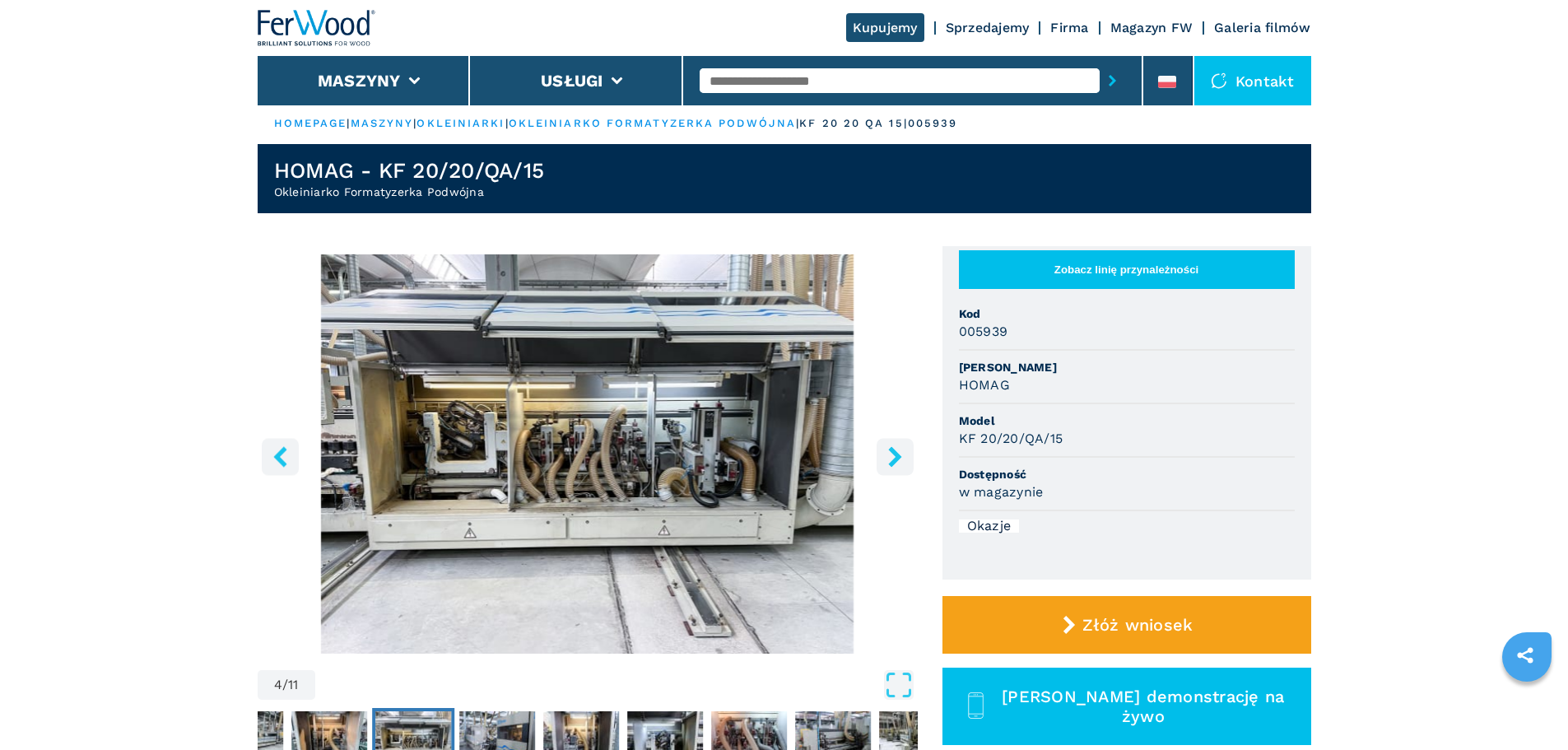
click at [895, 454] on icon "right-button" at bounding box center [895, 456] width 13 height 20
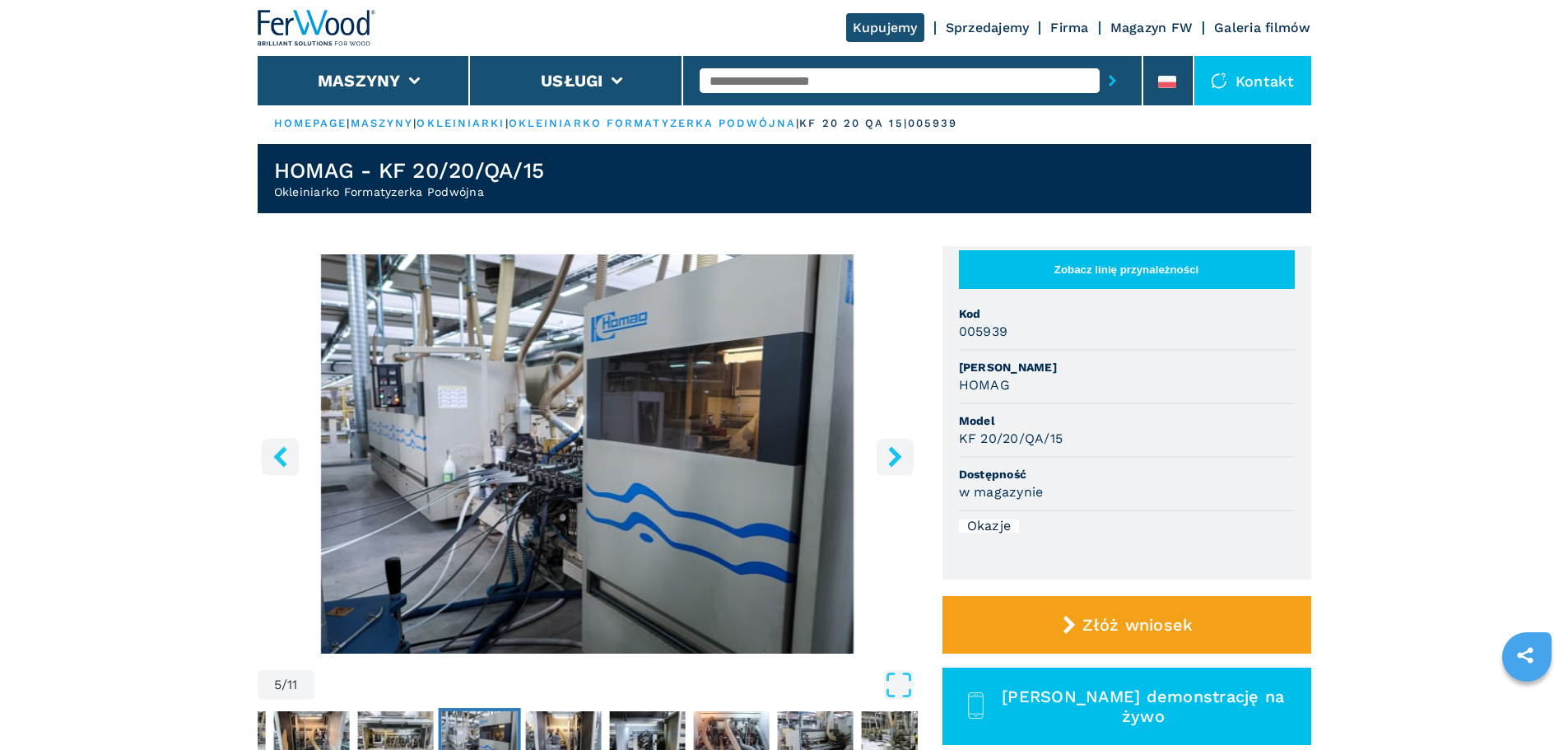
click at [895, 454] on icon "right-button" at bounding box center [895, 456] width 13 height 20
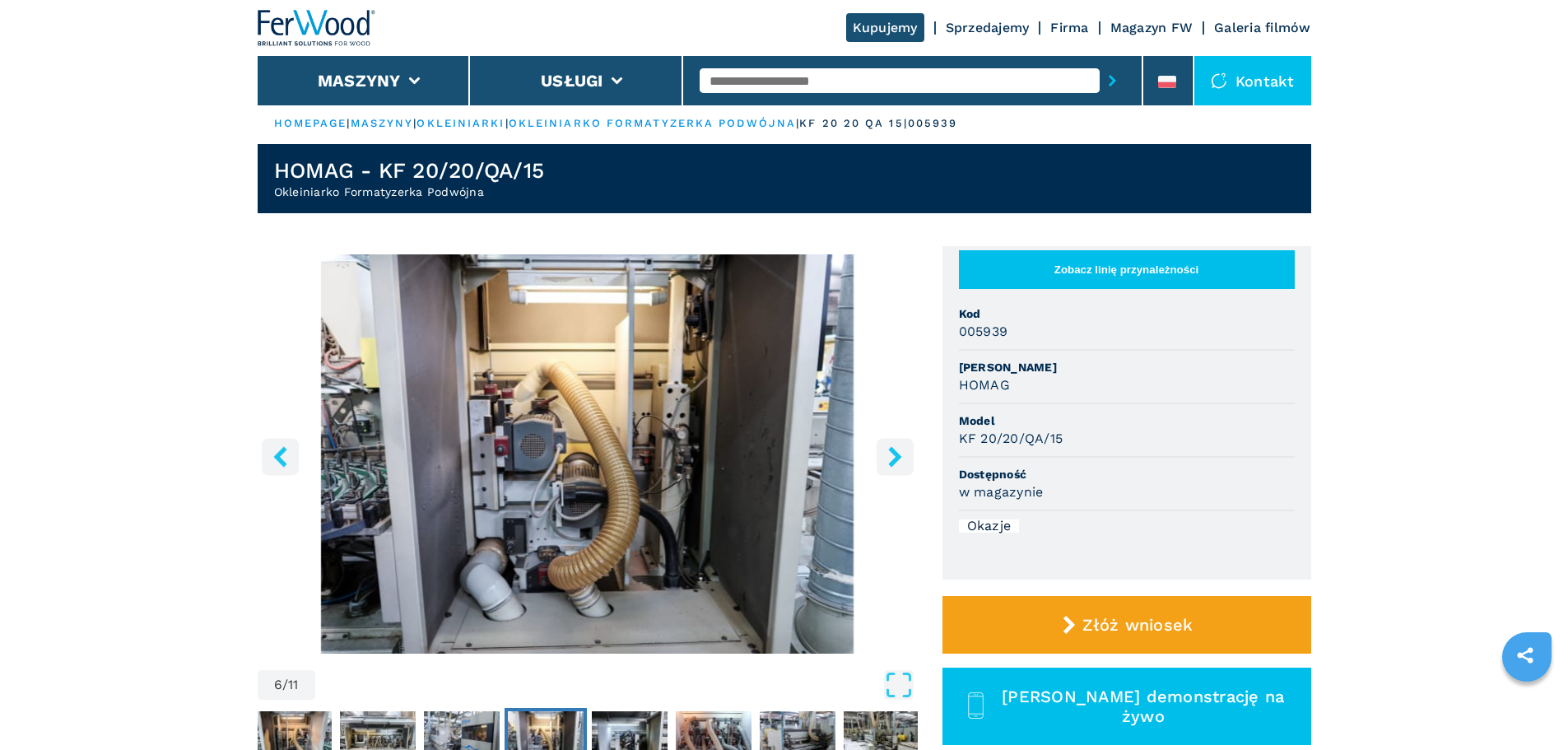
click at [895, 454] on icon "right-button" at bounding box center [895, 456] width 13 height 20
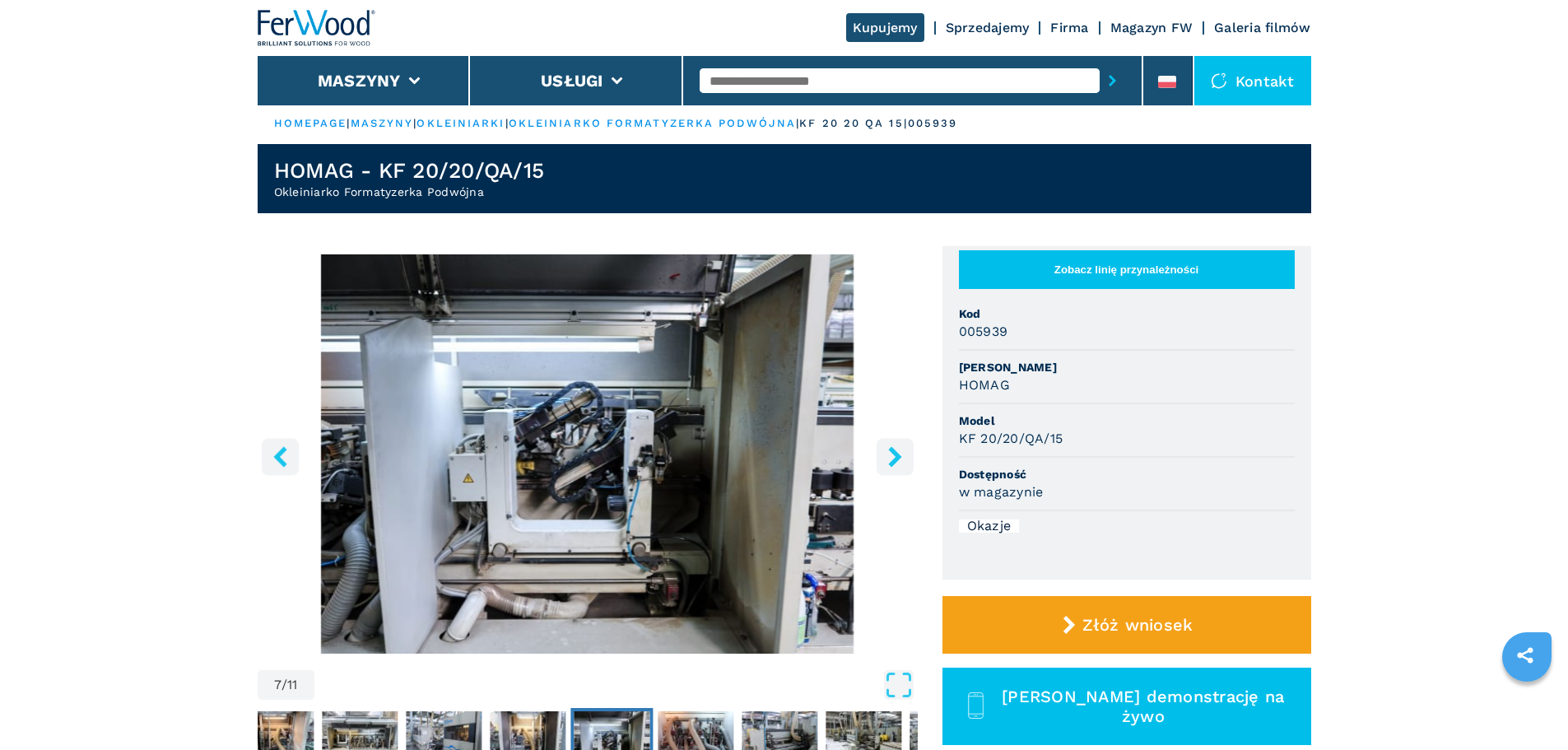
click at [895, 454] on icon "right-button" at bounding box center [895, 456] width 13 height 20
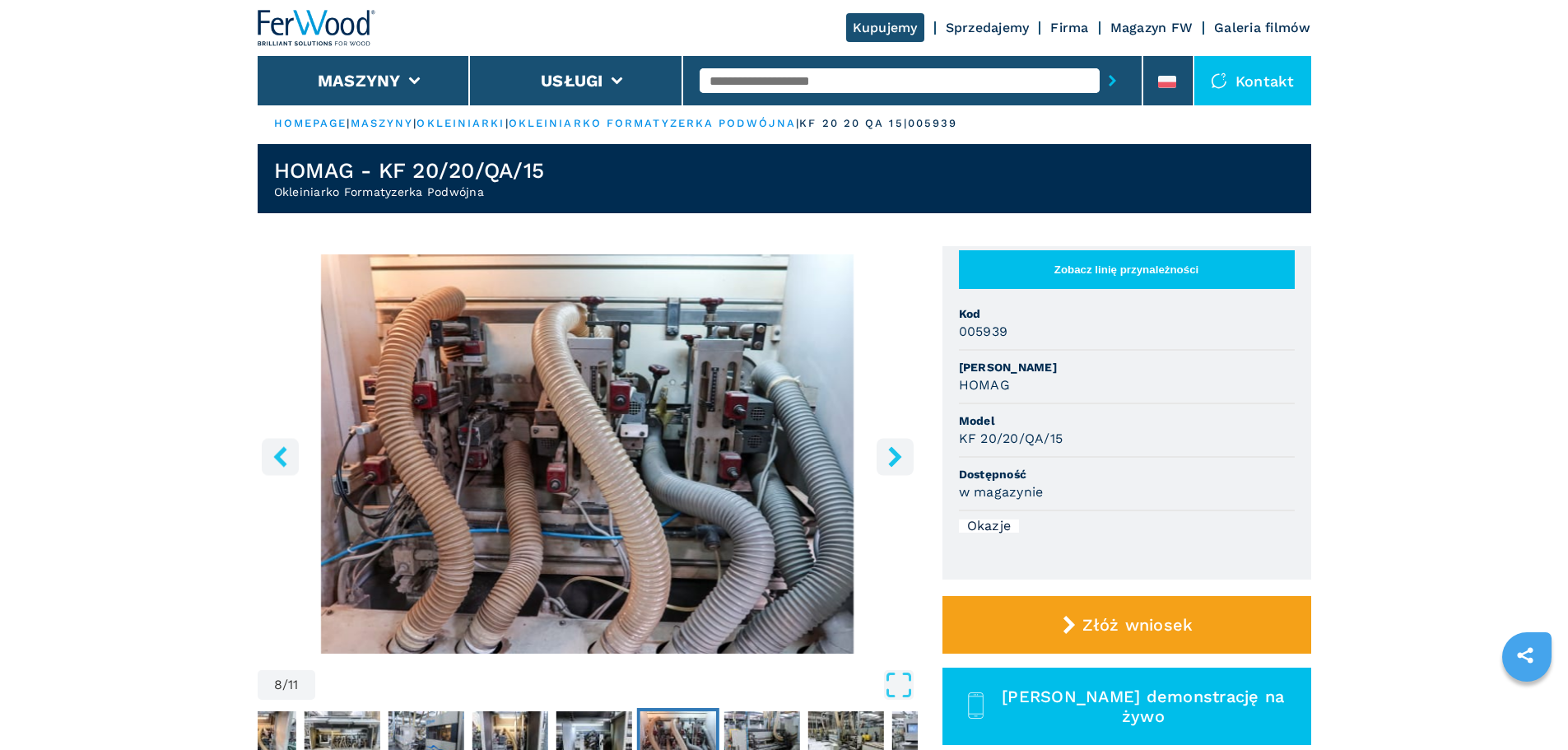
click at [895, 454] on icon "right-button" at bounding box center [895, 456] width 13 height 20
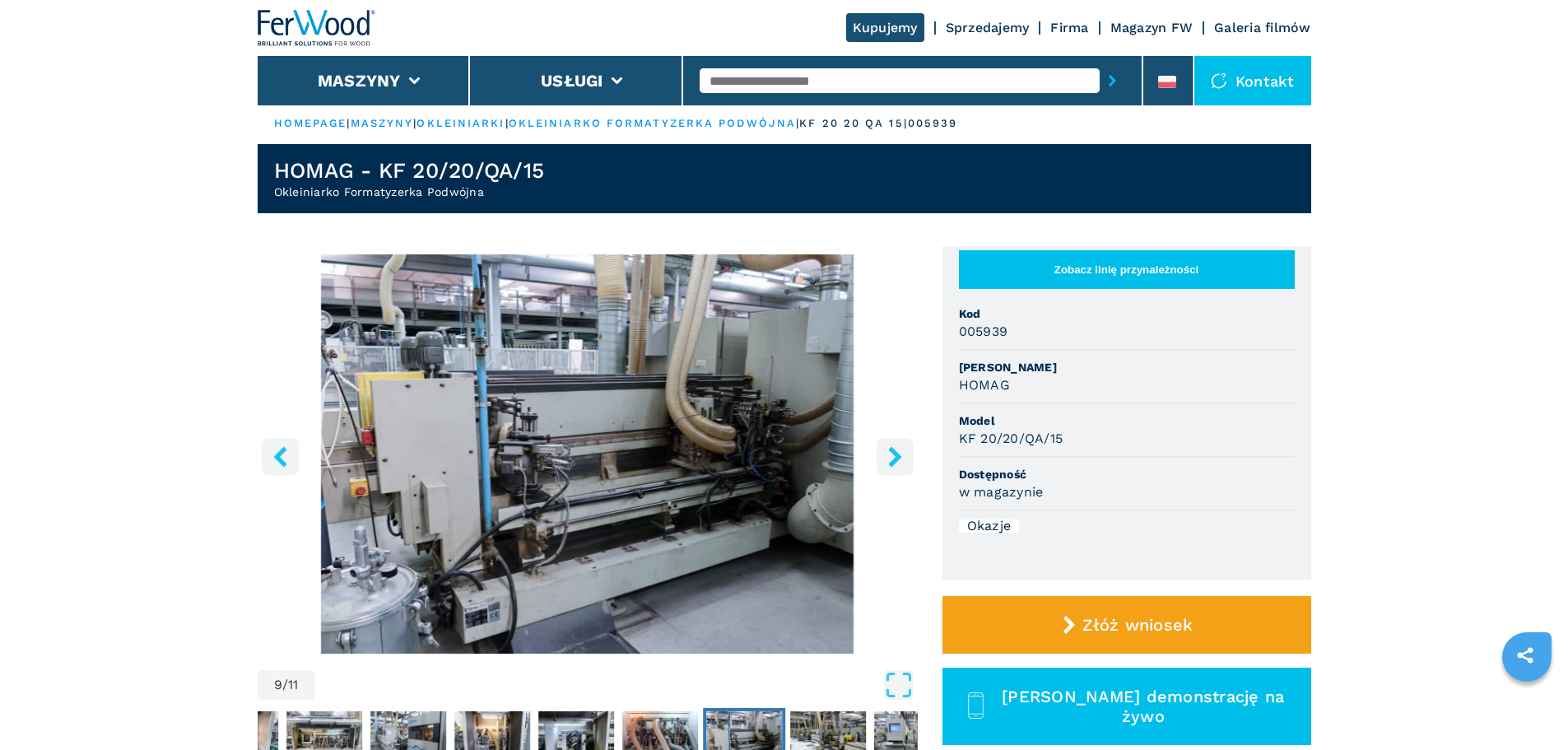
click at [895, 454] on icon "right-button" at bounding box center [895, 456] width 13 height 20
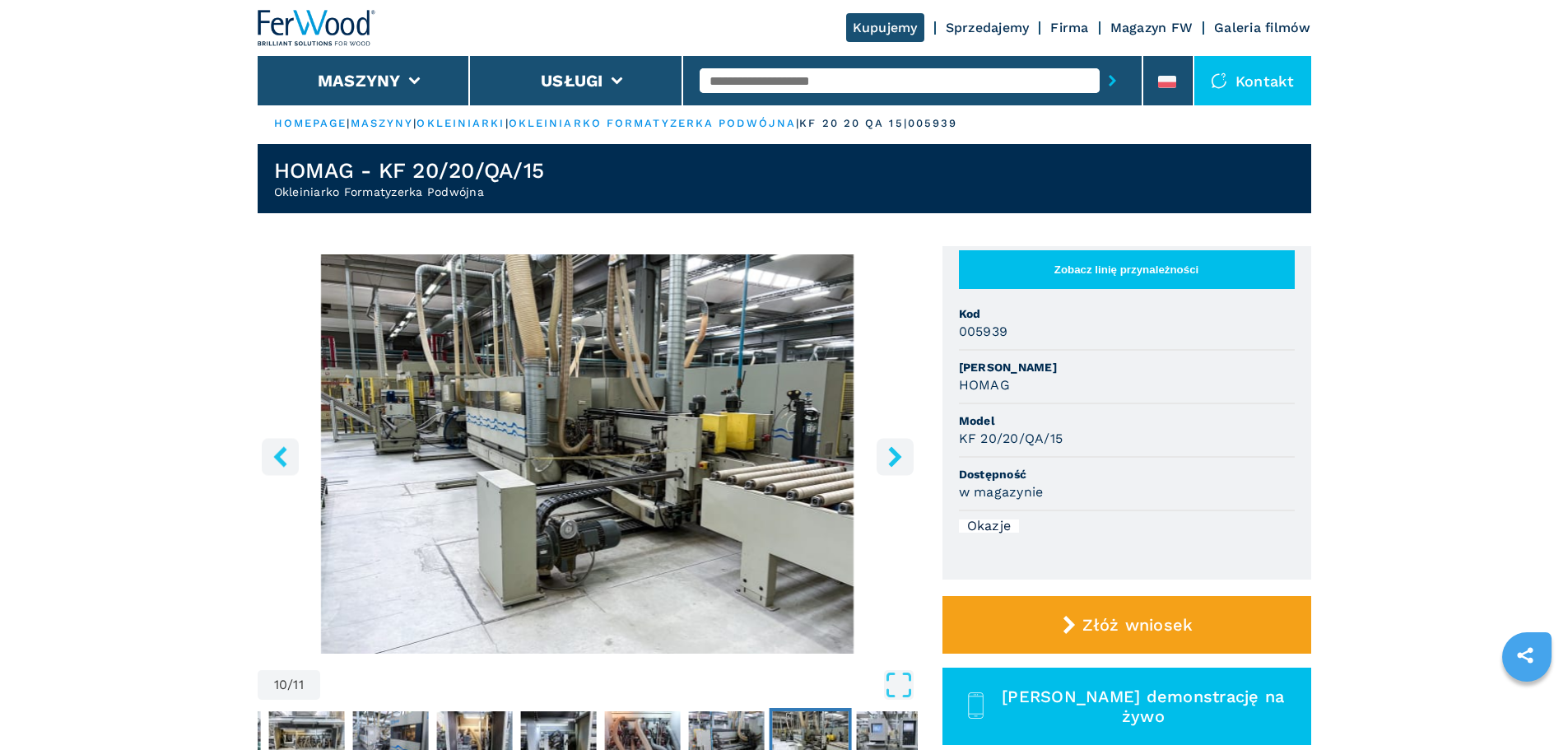
click at [895, 454] on icon "right-button" at bounding box center [895, 456] width 13 height 20
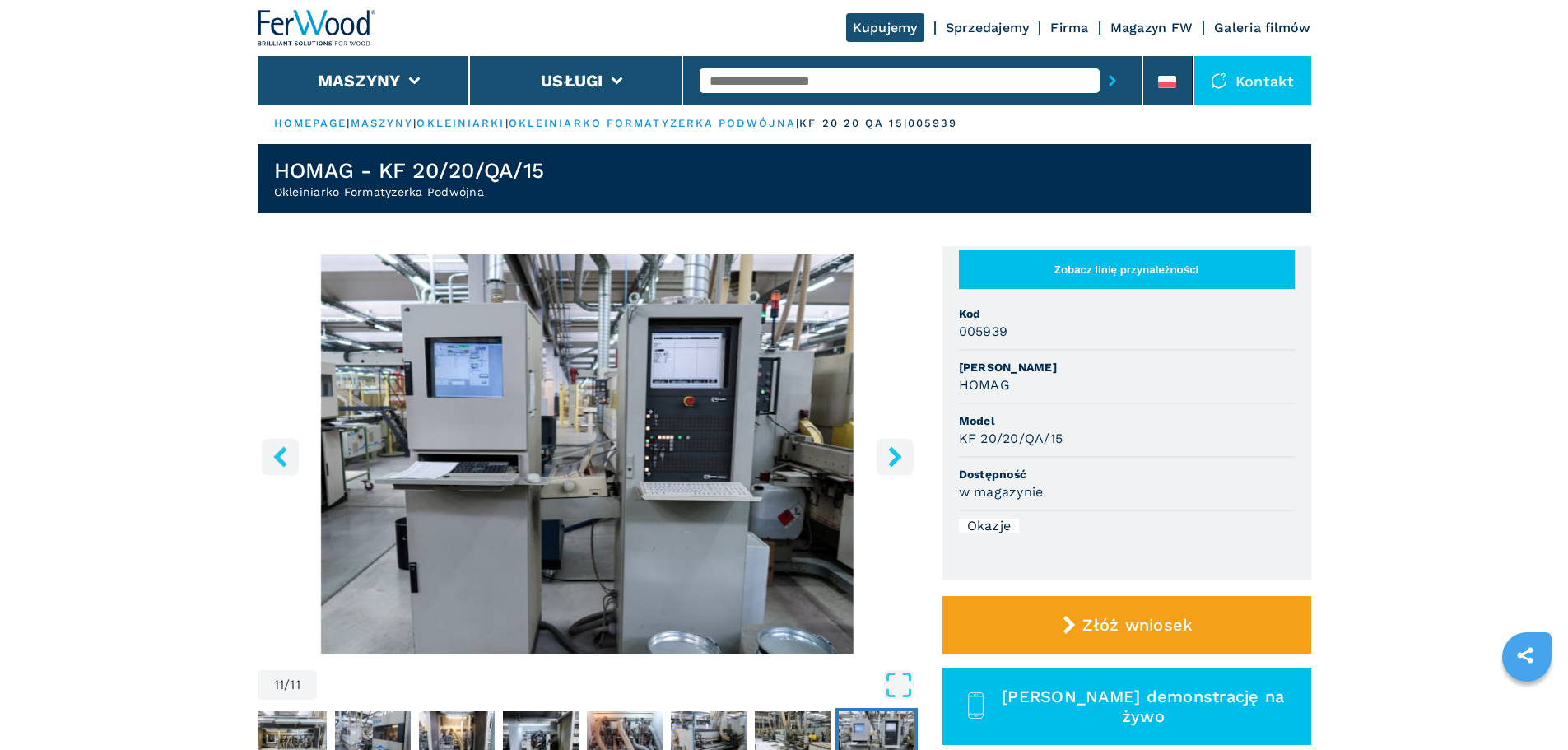
click at [895, 454] on icon "right-button" at bounding box center [895, 456] width 13 height 20
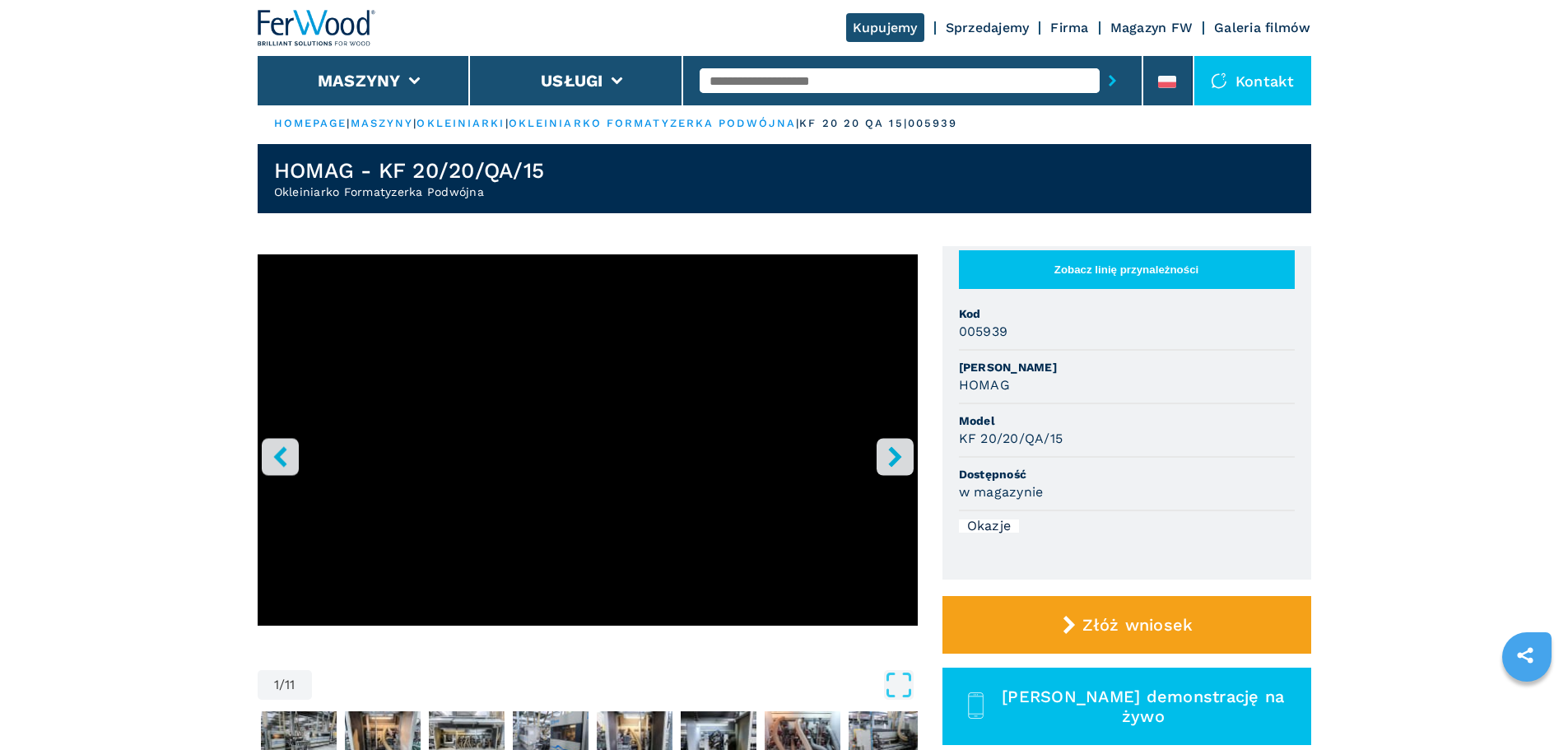
click at [895, 454] on icon "right-button" at bounding box center [895, 456] width 13 height 20
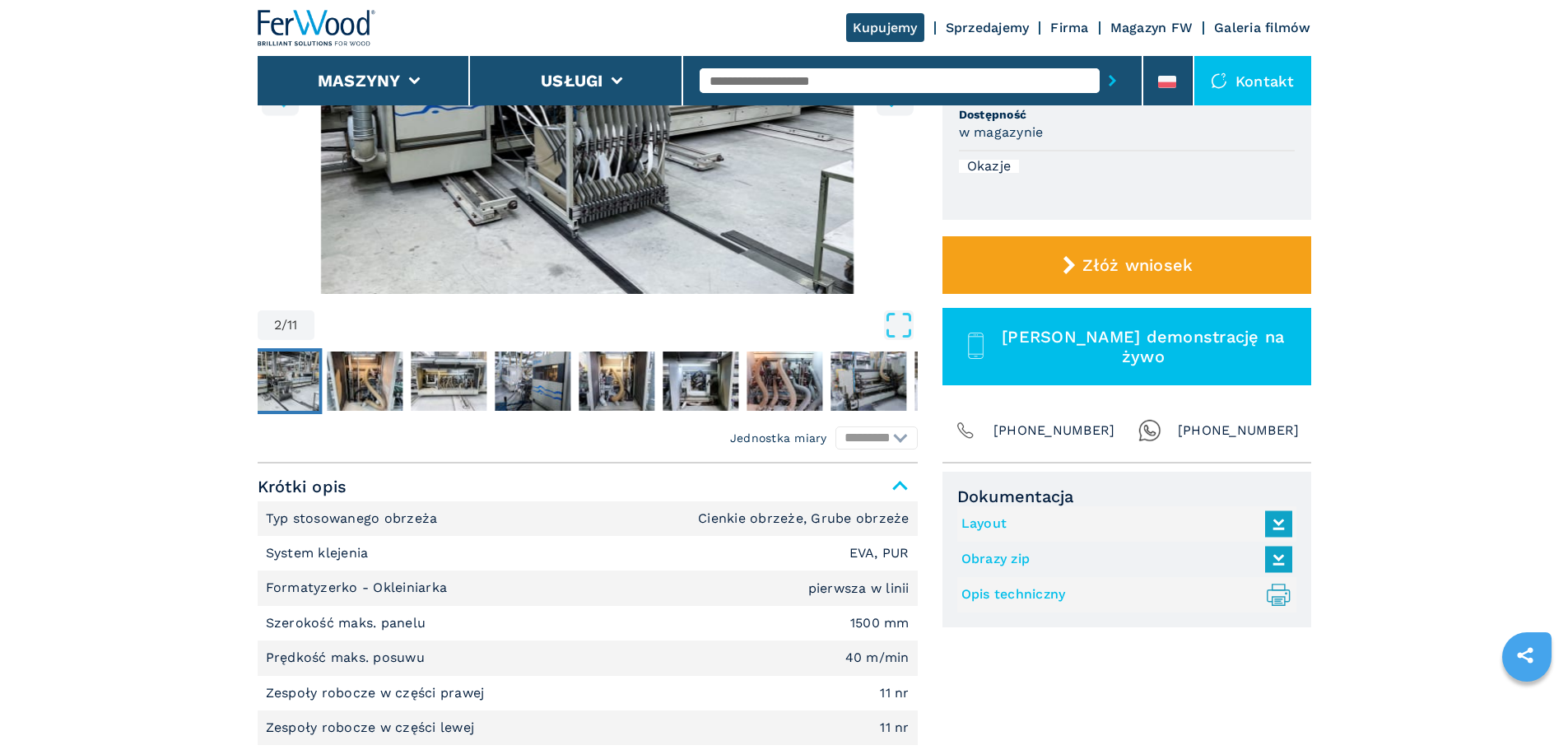
scroll to position [364, 0]
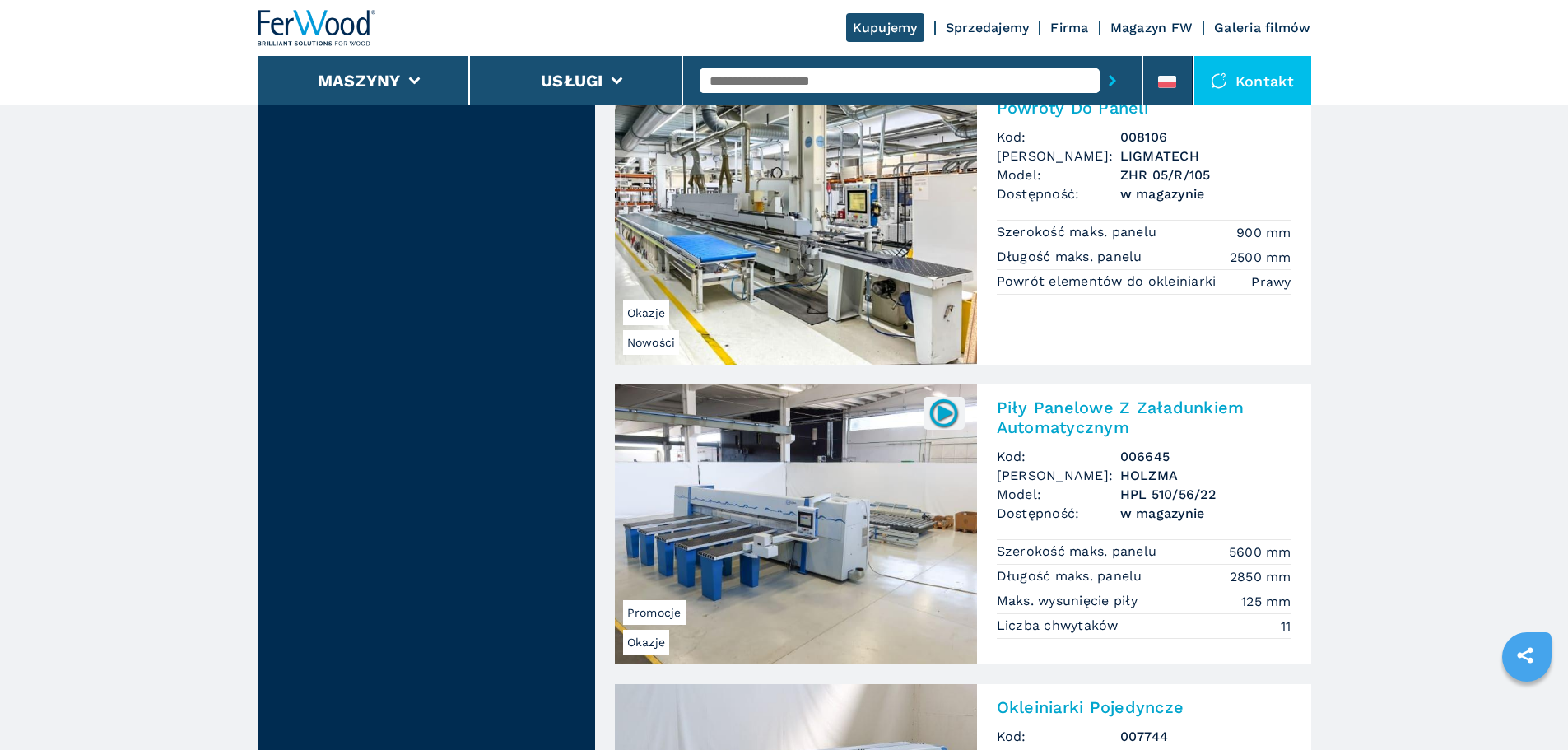
scroll to position [3497, 0]
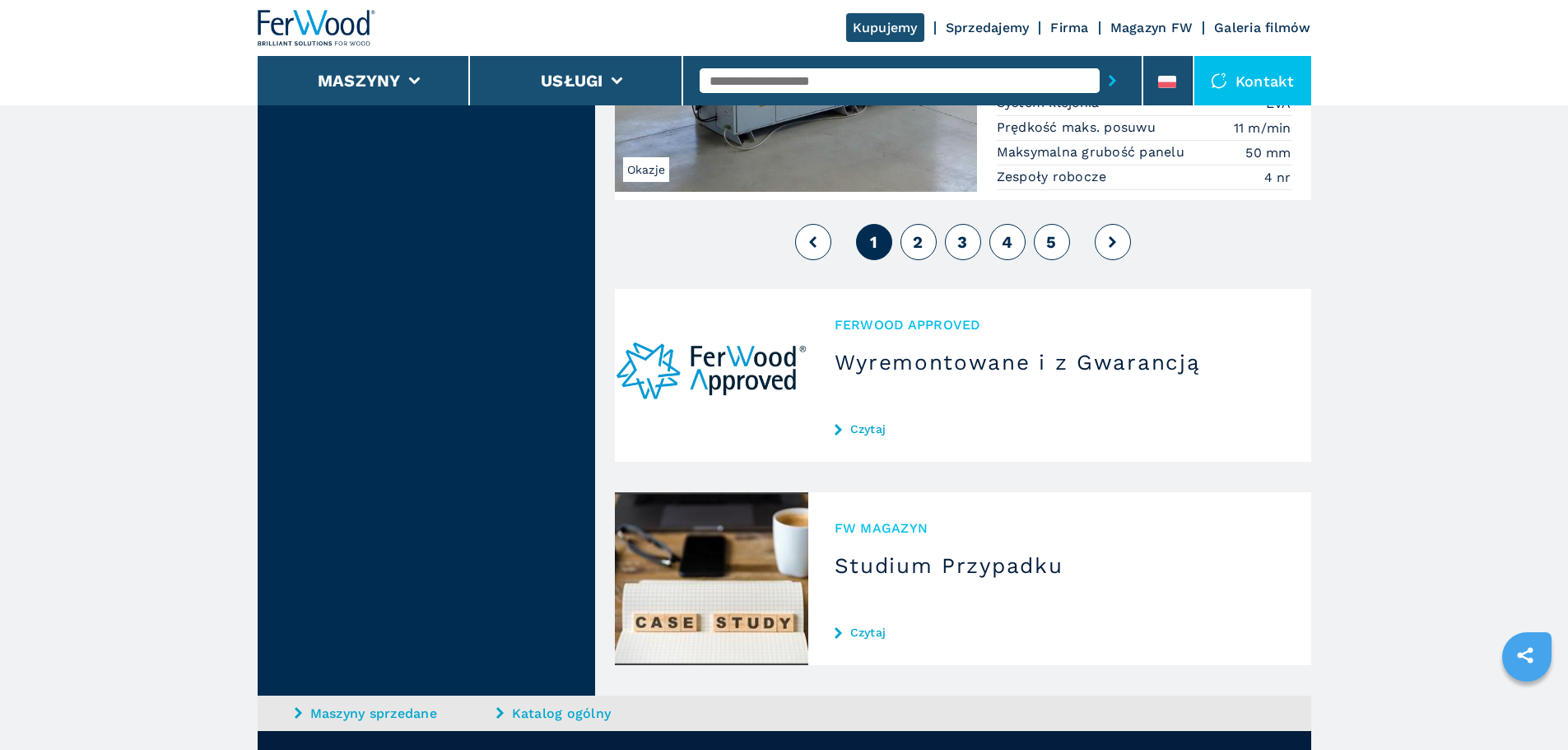
click at [913, 240] on span "2" at bounding box center [917, 242] width 10 height 20
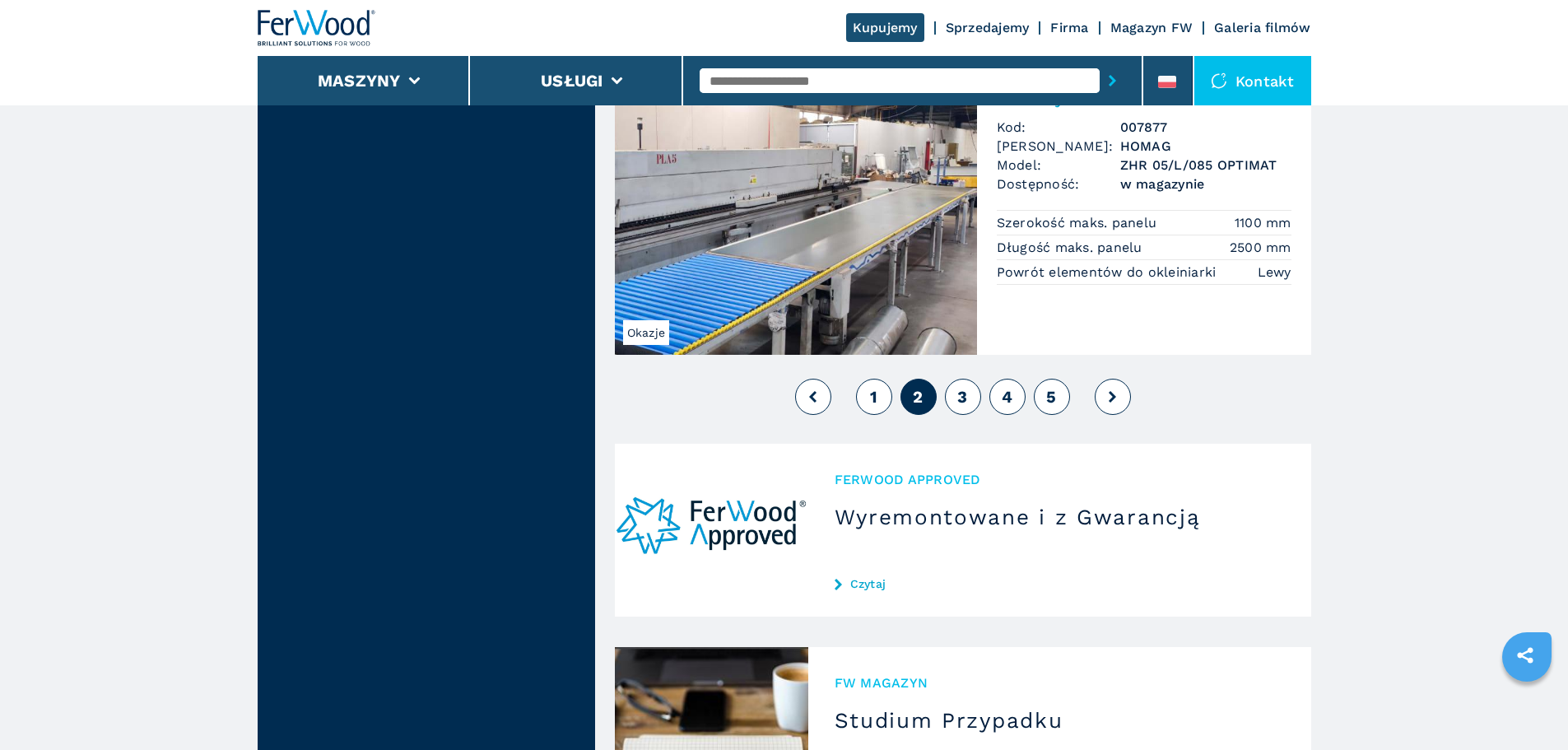
scroll to position [3944, 0]
click at [974, 396] on button "3" at bounding box center [964, 396] width 37 height 37
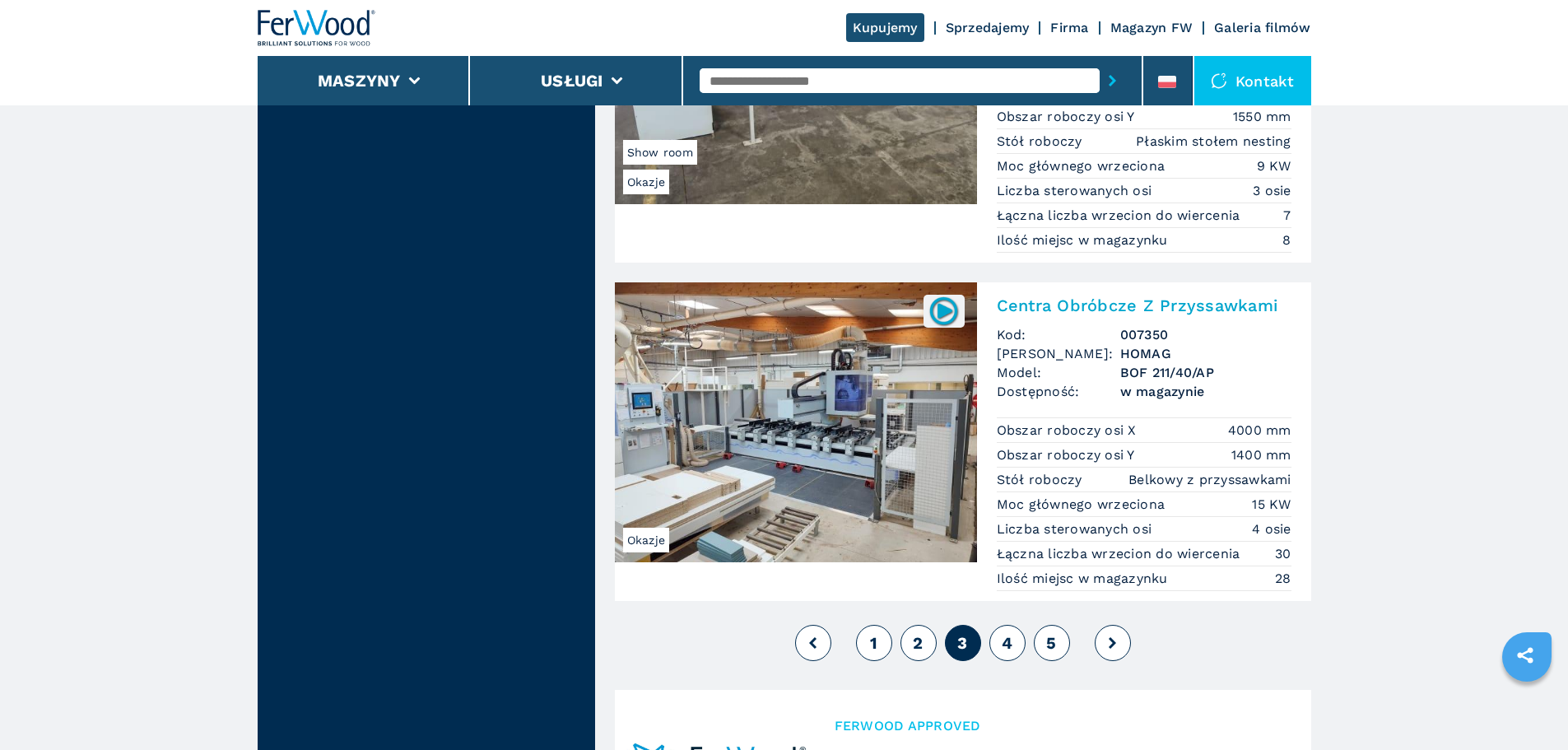
scroll to position [3839, 0]
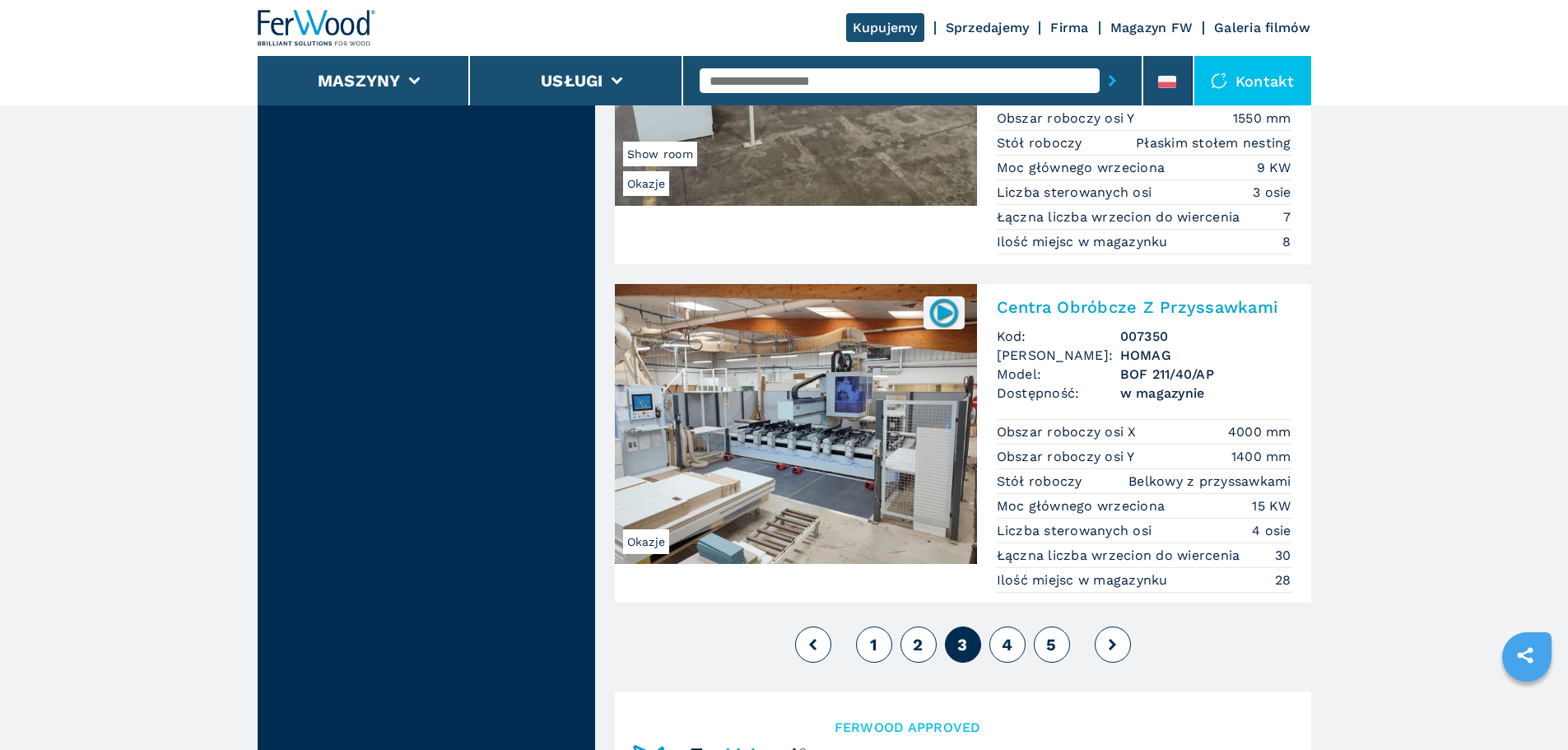
click at [1010, 650] on span "4" at bounding box center [1007, 645] width 11 height 20
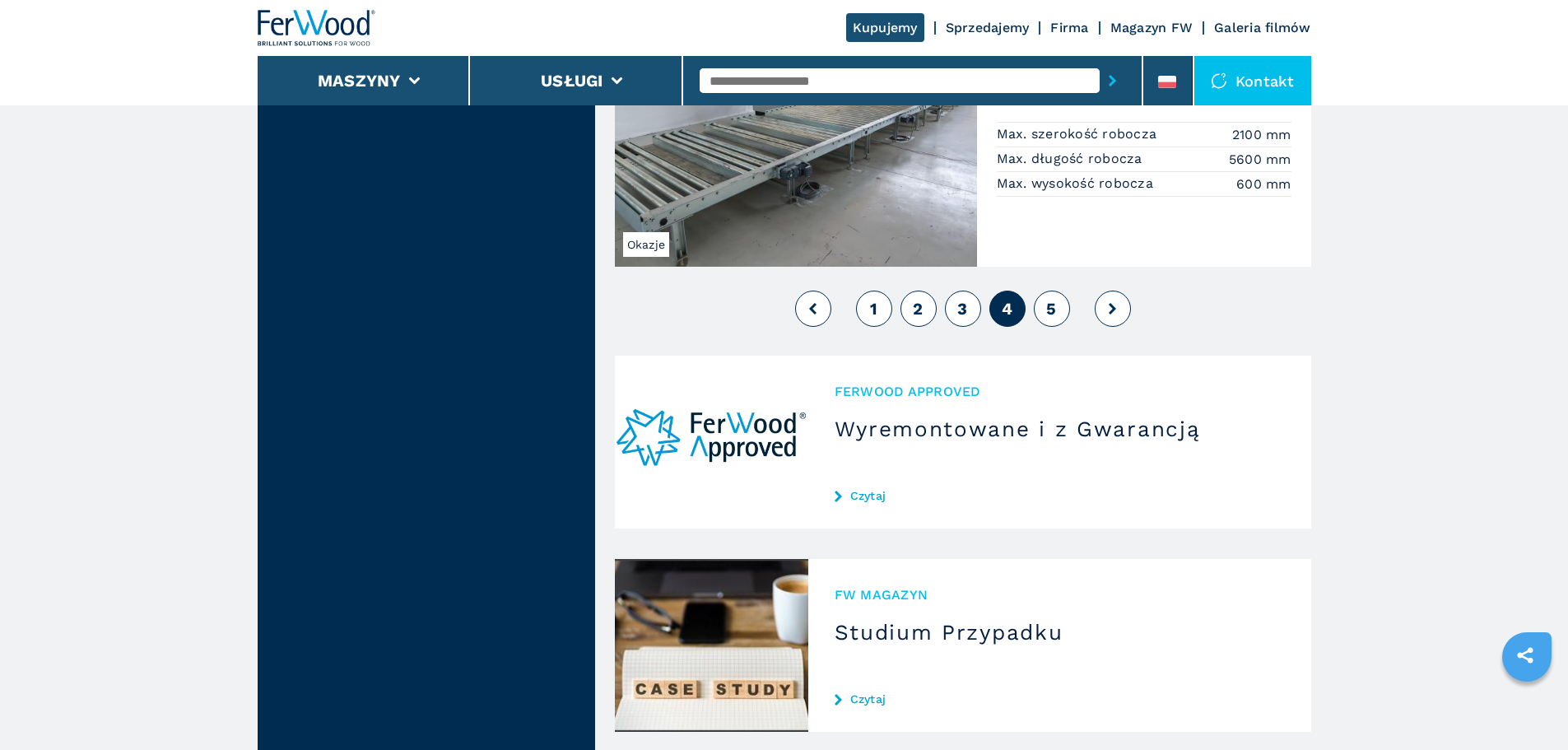
scroll to position [4274, 0]
click at [1042, 310] on button "5" at bounding box center [1052, 308] width 37 height 37
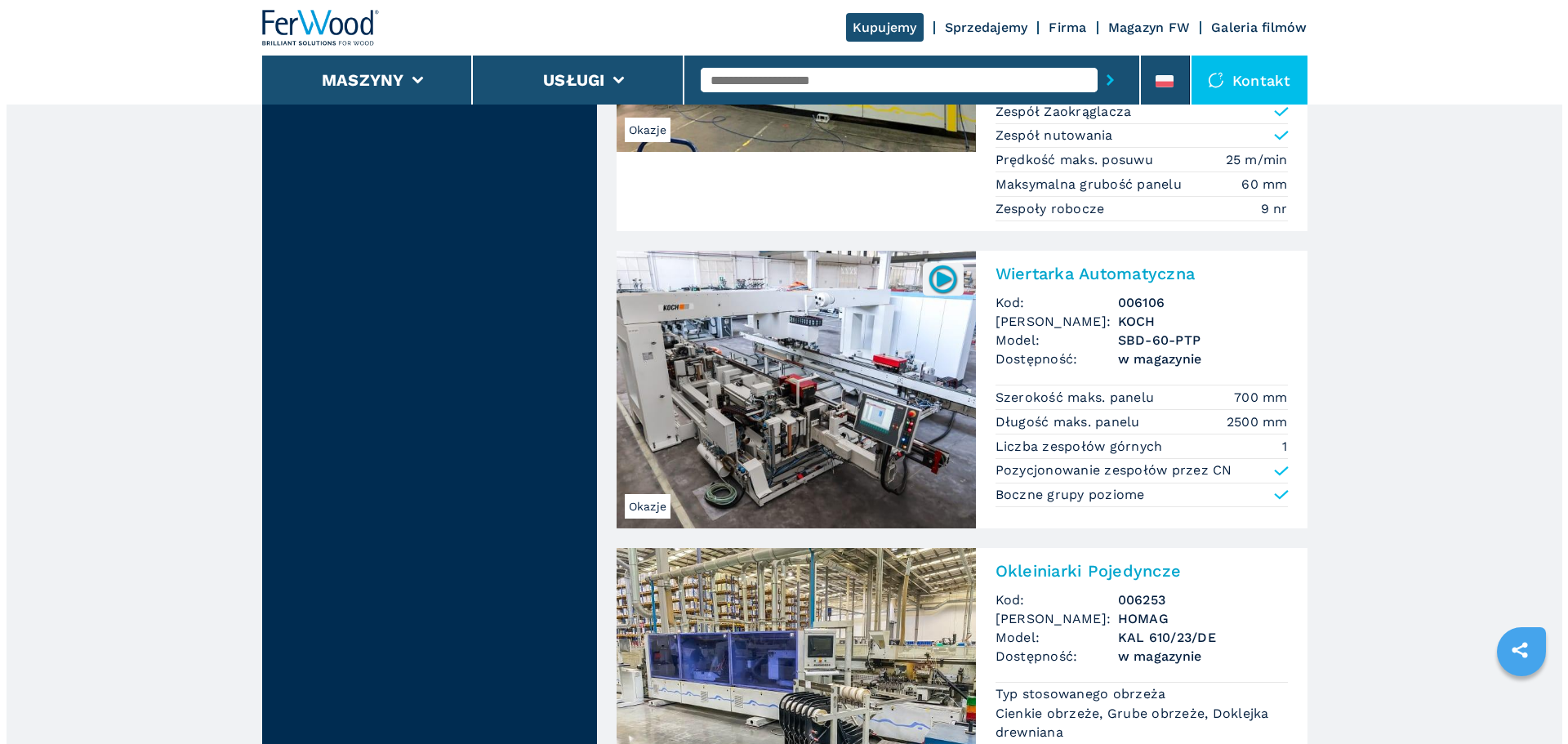
scroll to position [2189, 0]
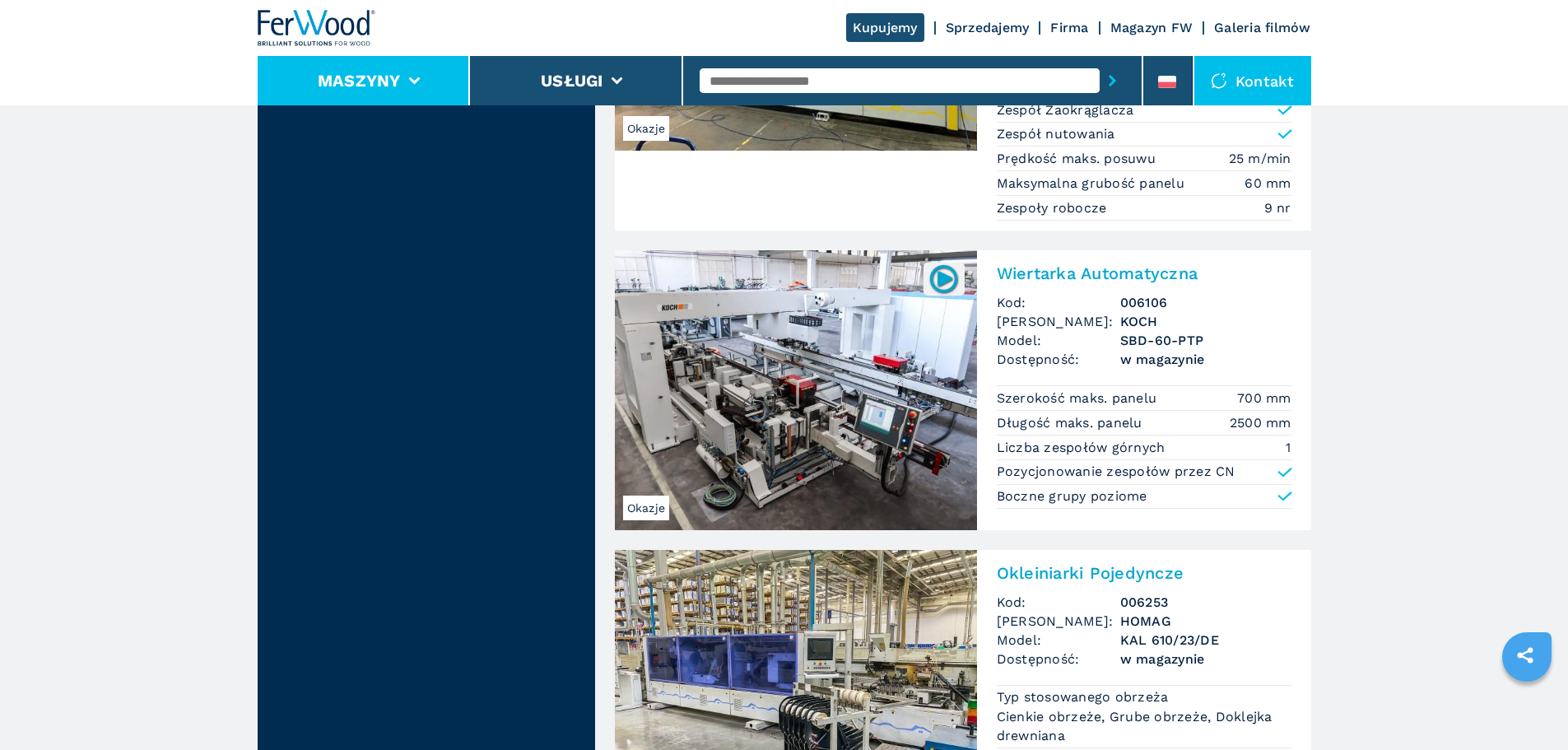
click at [380, 88] on button "Maszyny" at bounding box center [359, 80] width 83 height 20
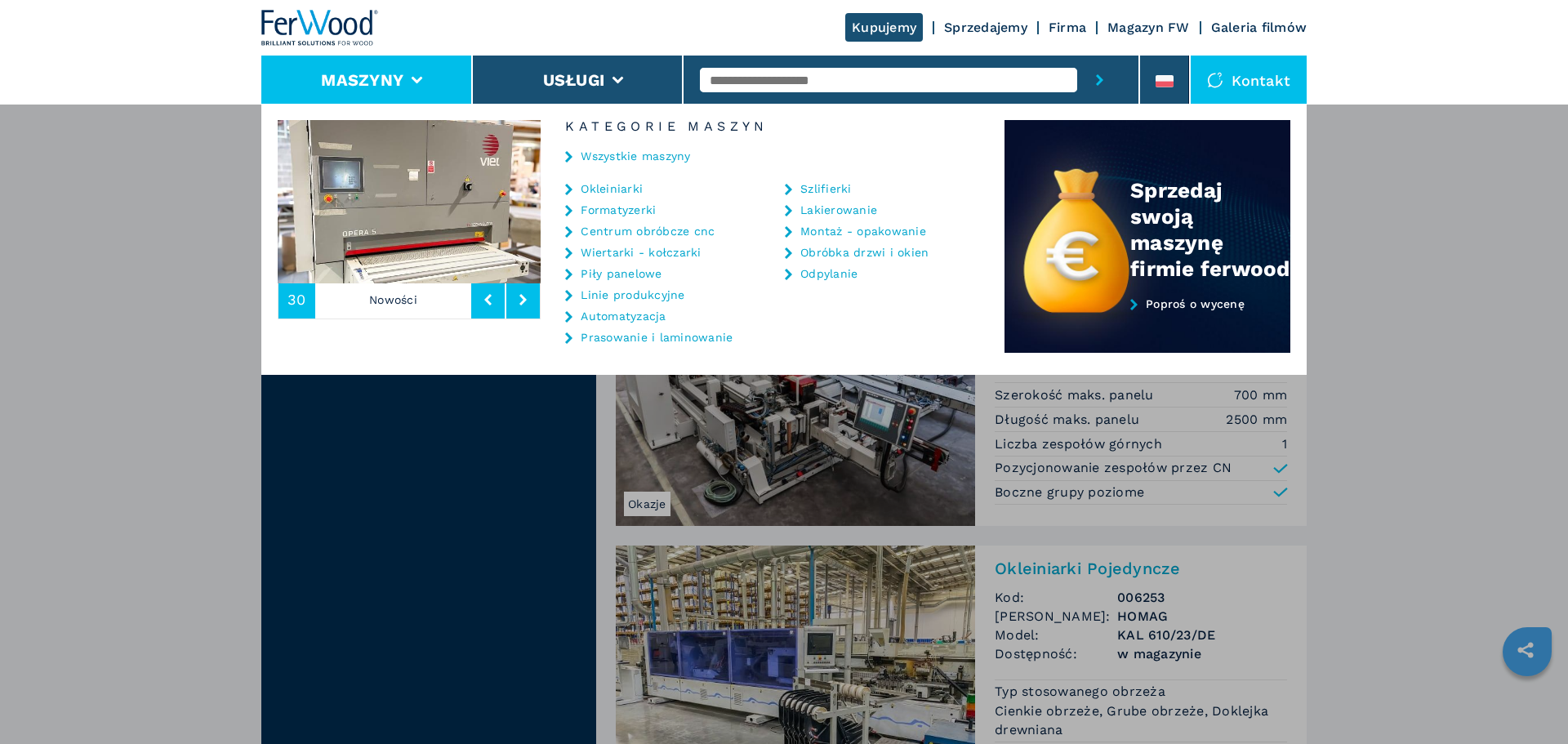
click at [614, 269] on link "Piły panelowe" at bounding box center [621, 274] width 81 height 11
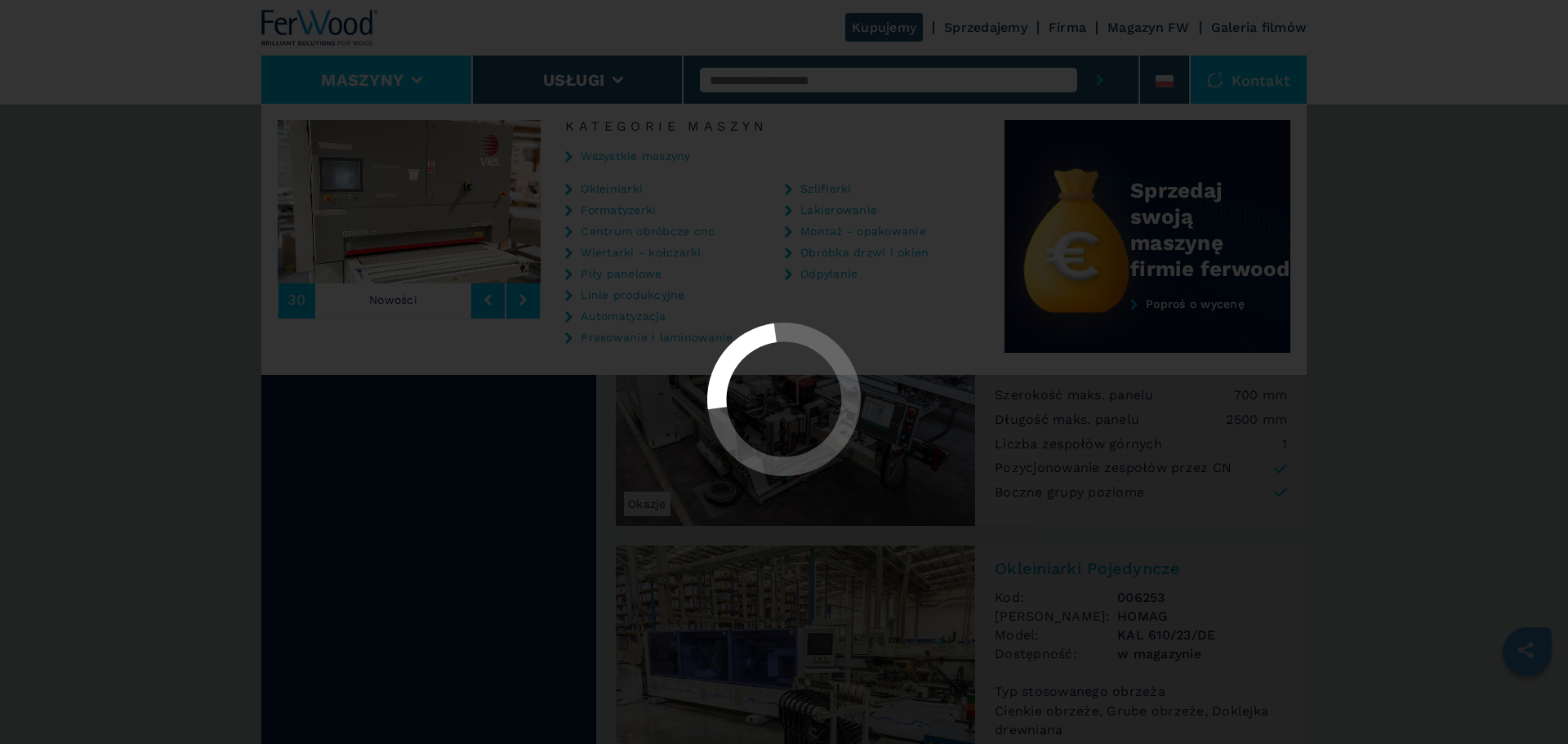
select select "**********"
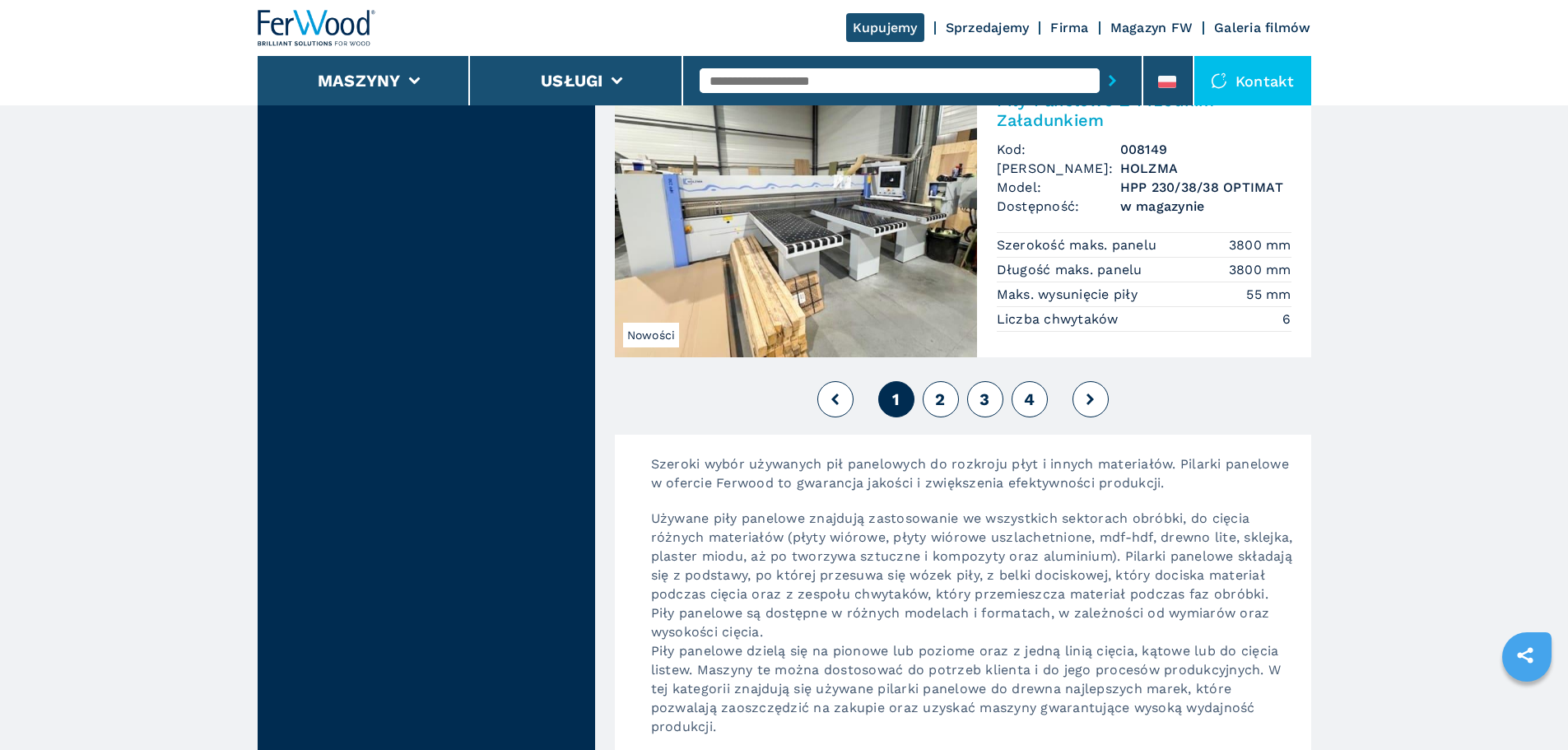
scroll to position [3767, 0]
click at [952, 398] on button "2" at bounding box center [942, 399] width 37 height 37
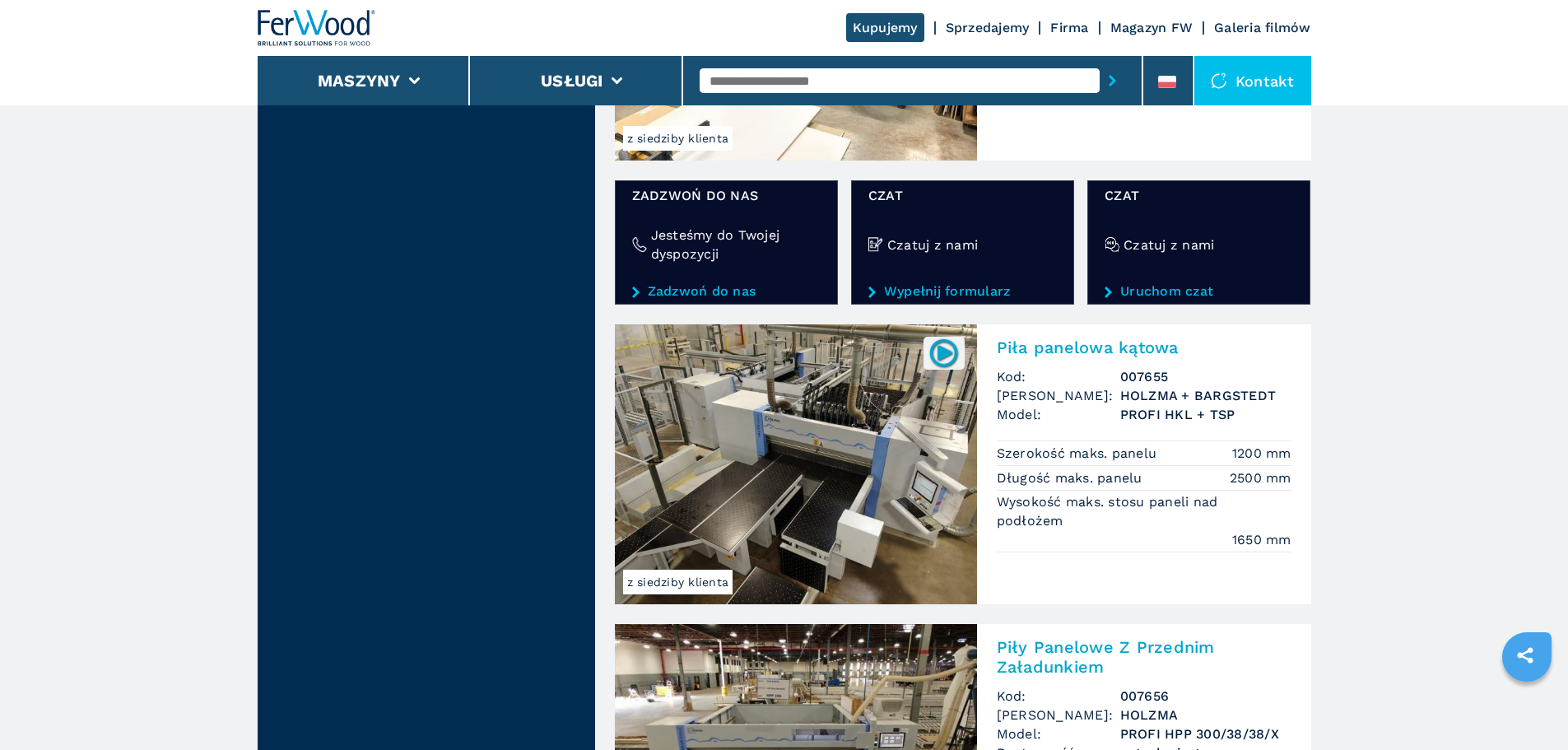
scroll to position [2603, 0]
click at [812, 459] on img at bounding box center [796, 464] width 362 height 280
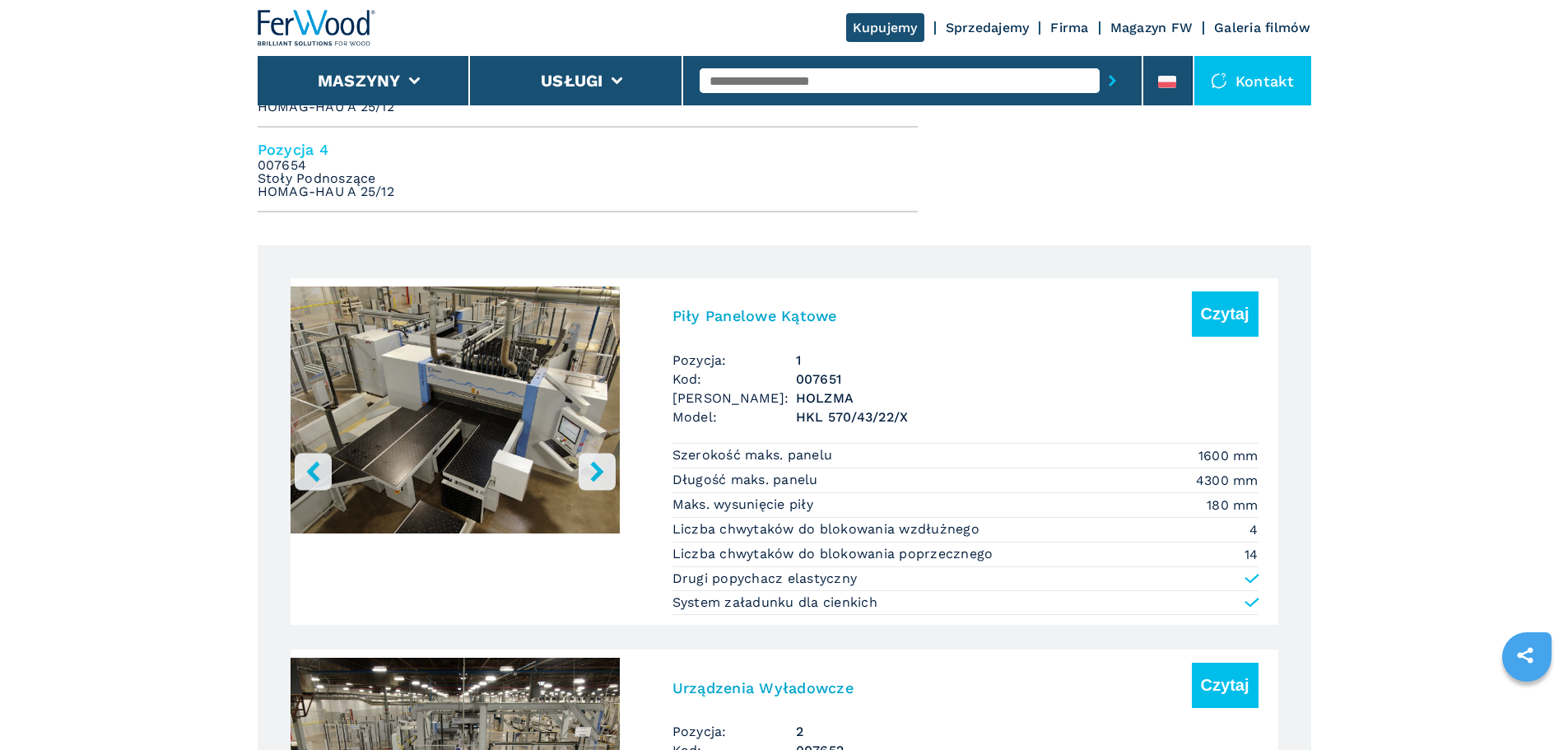
scroll to position [962, 0]
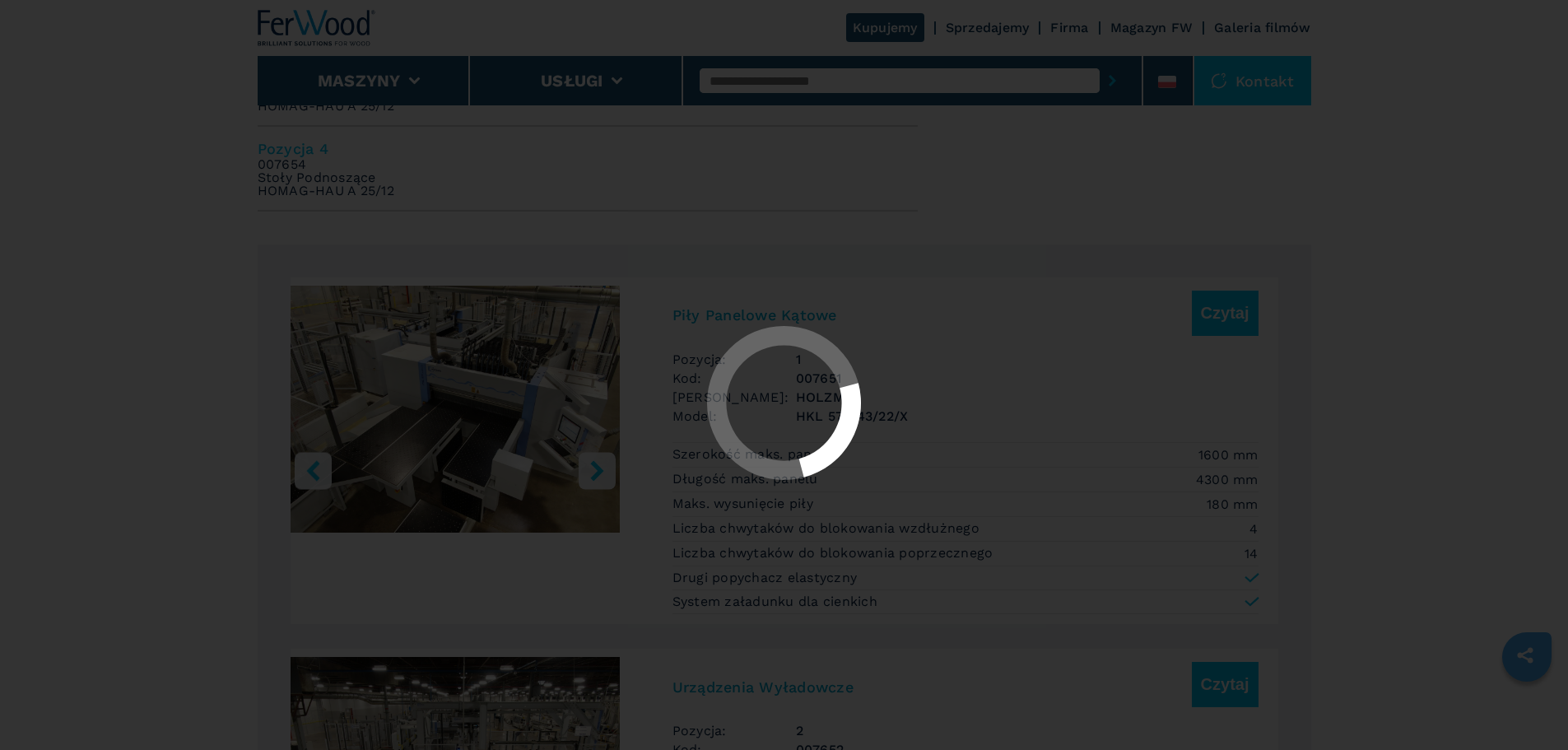
select select "**********"
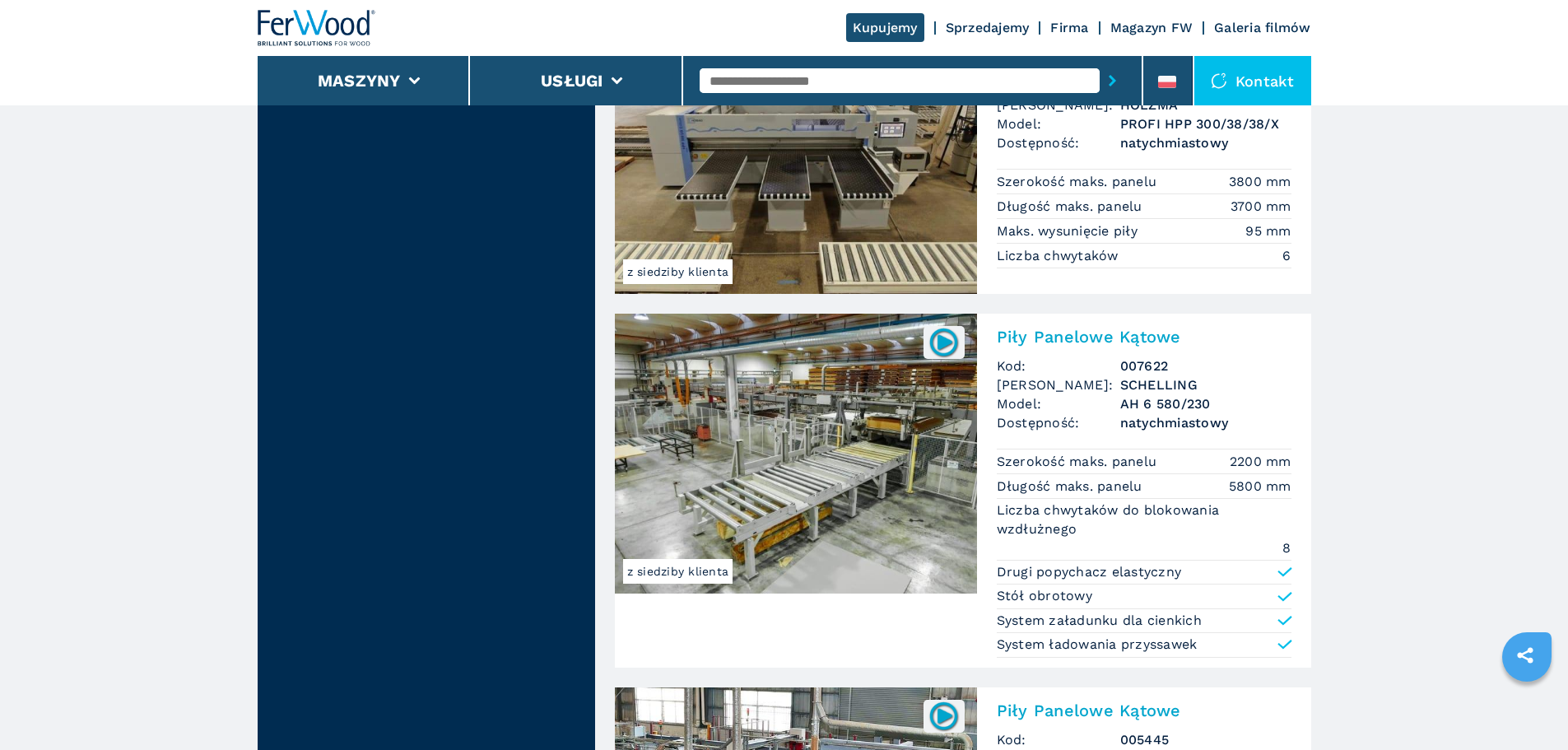
scroll to position [3213, 0]
